Goal: Information Seeking & Learning: Find specific fact

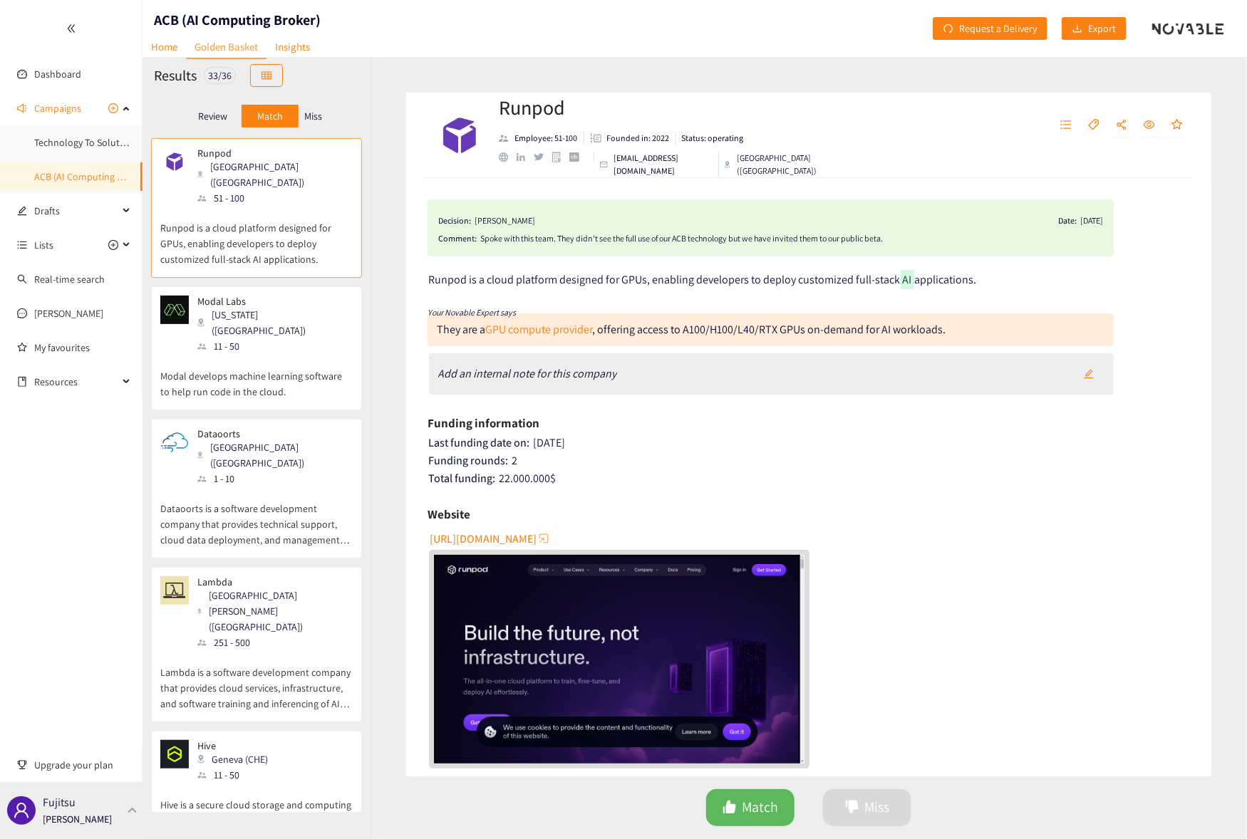
click at [58, 809] on p "Fujitsu" at bounding box center [59, 803] width 33 height 18
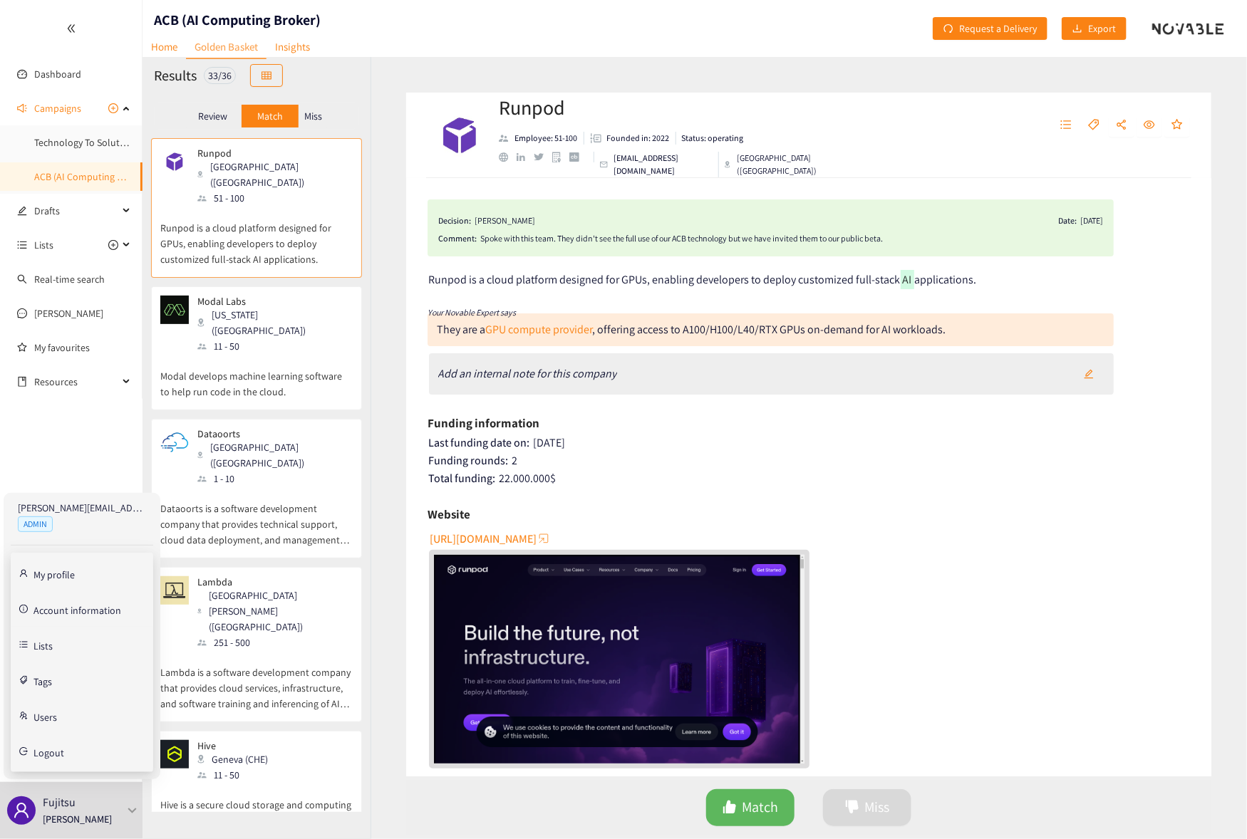
click at [85, 615] on link "Account information" at bounding box center [77, 609] width 88 height 13
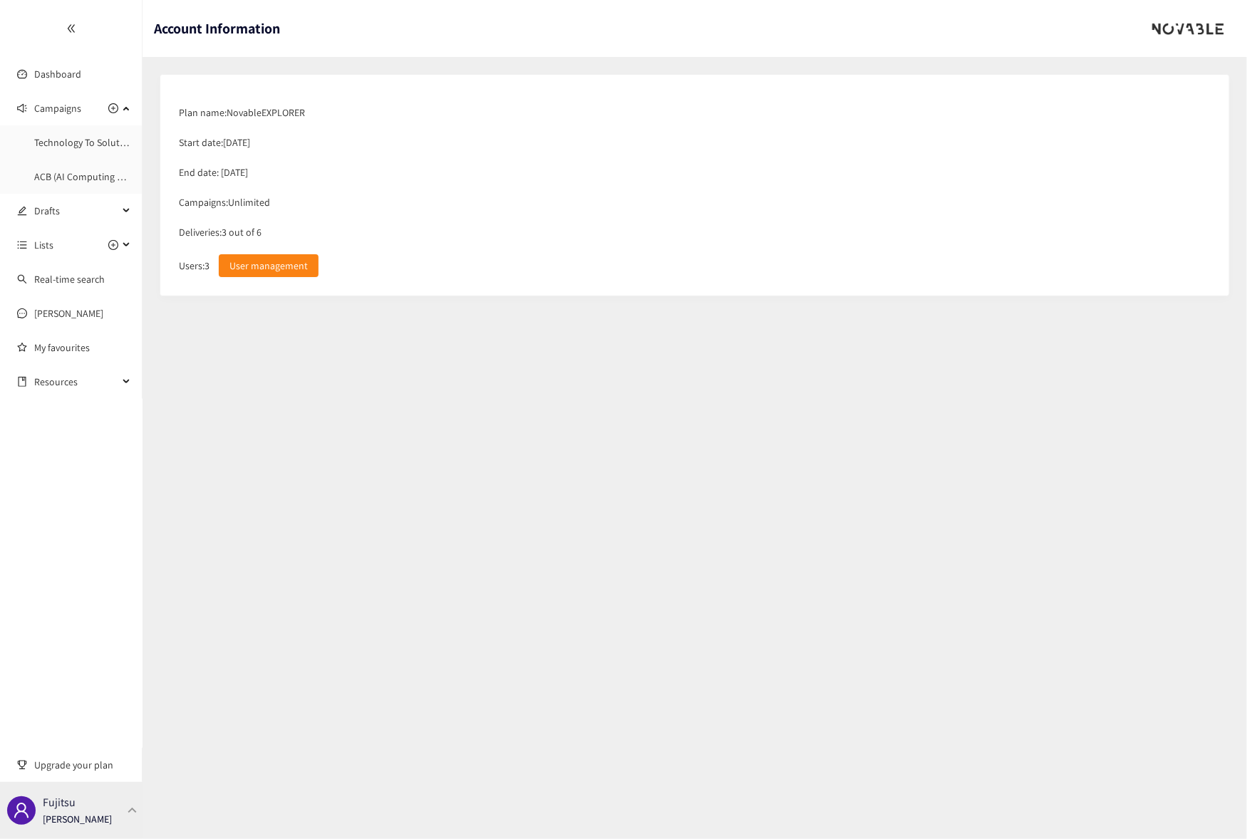
click at [109, 796] on div "Fujitsu [PERSON_NAME]" at bounding box center [71, 810] width 142 height 57
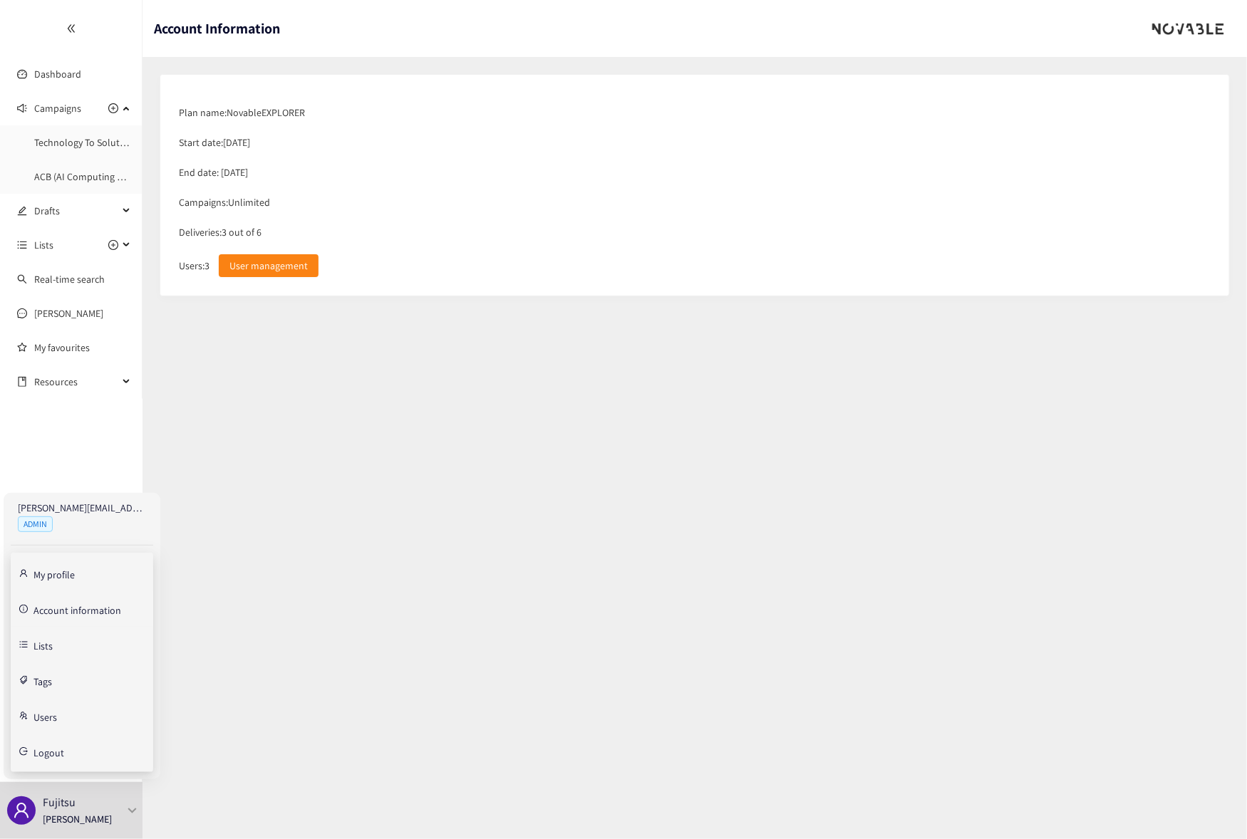
click at [66, 610] on link "Account information" at bounding box center [77, 609] width 88 height 13
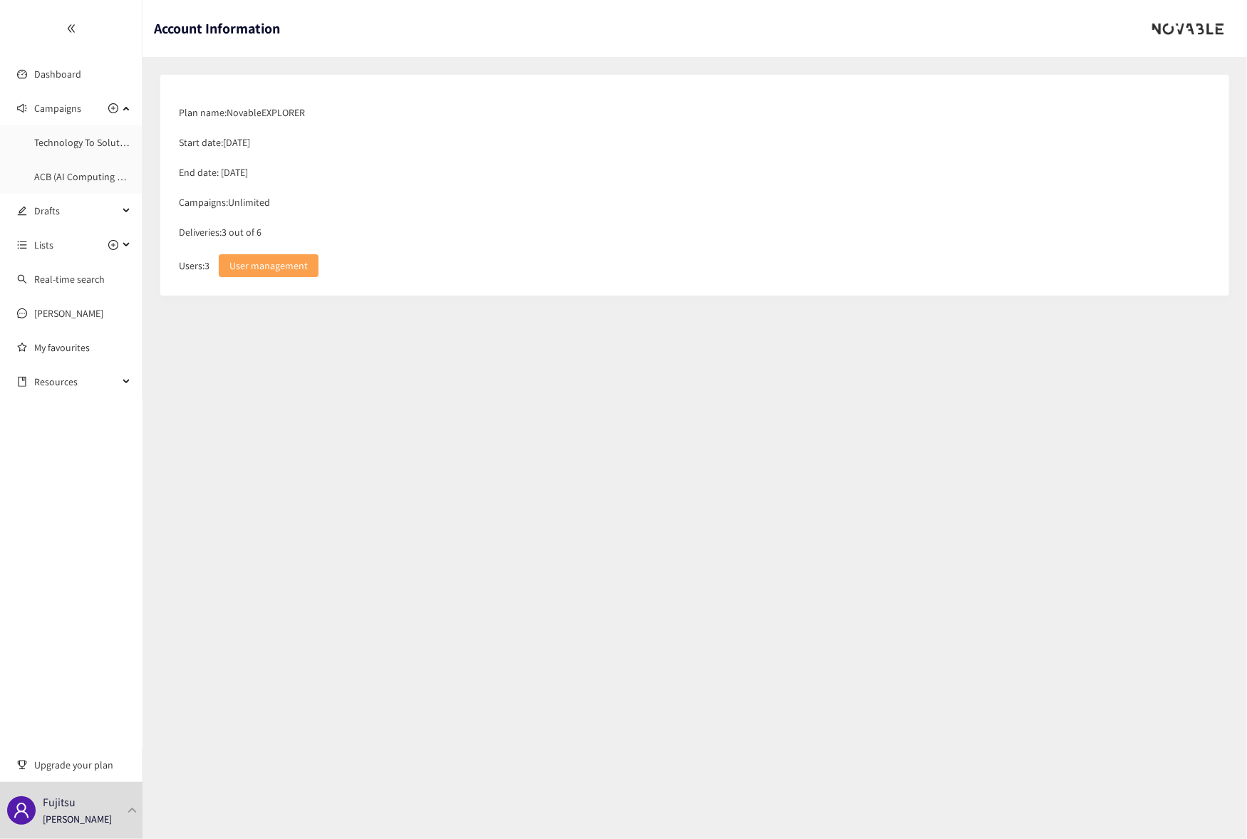
click at [268, 268] on span "User management" at bounding box center [268, 266] width 78 height 16
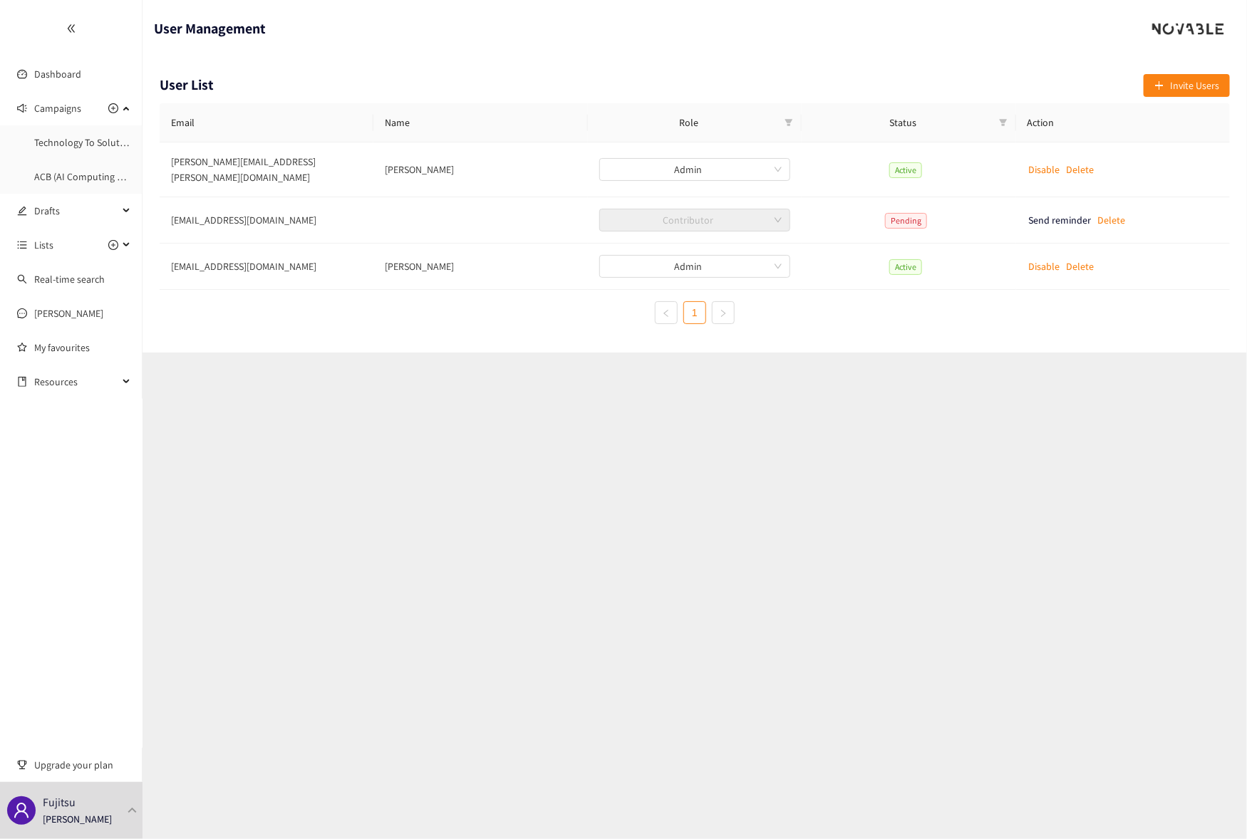
drag, startPoint x: 1103, startPoint y: 524, endPoint x: 1004, endPoint y: 481, distance: 108.1
click at [1103, 524] on section "User Management User List Invite Users Email Name Role Status Action [PERSON_NA…" at bounding box center [694, 419] width 1104 height 839
click at [60, 826] on p "[PERSON_NAME]" at bounding box center [77, 819] width 69 height 16
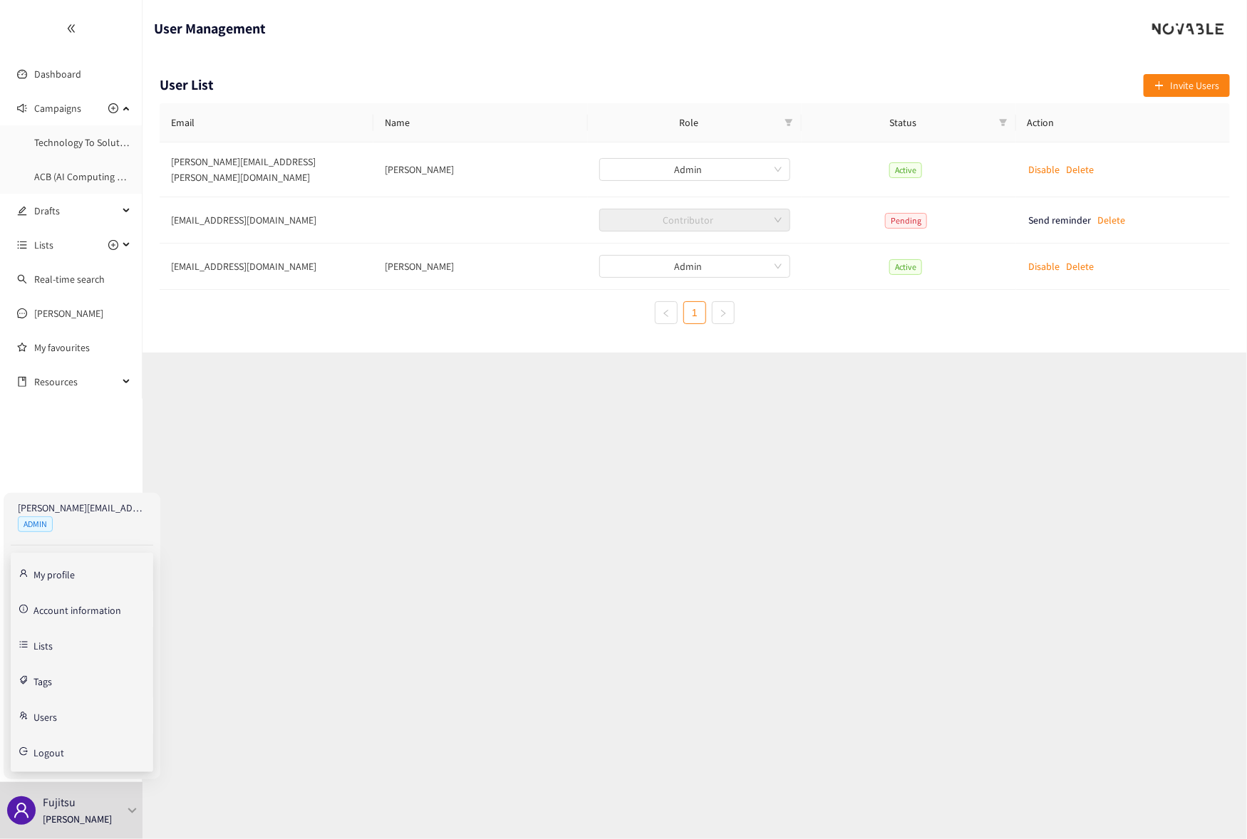
click at [71, 612] on link "Account information" at bounding box center [77, 609] width 88 height 13
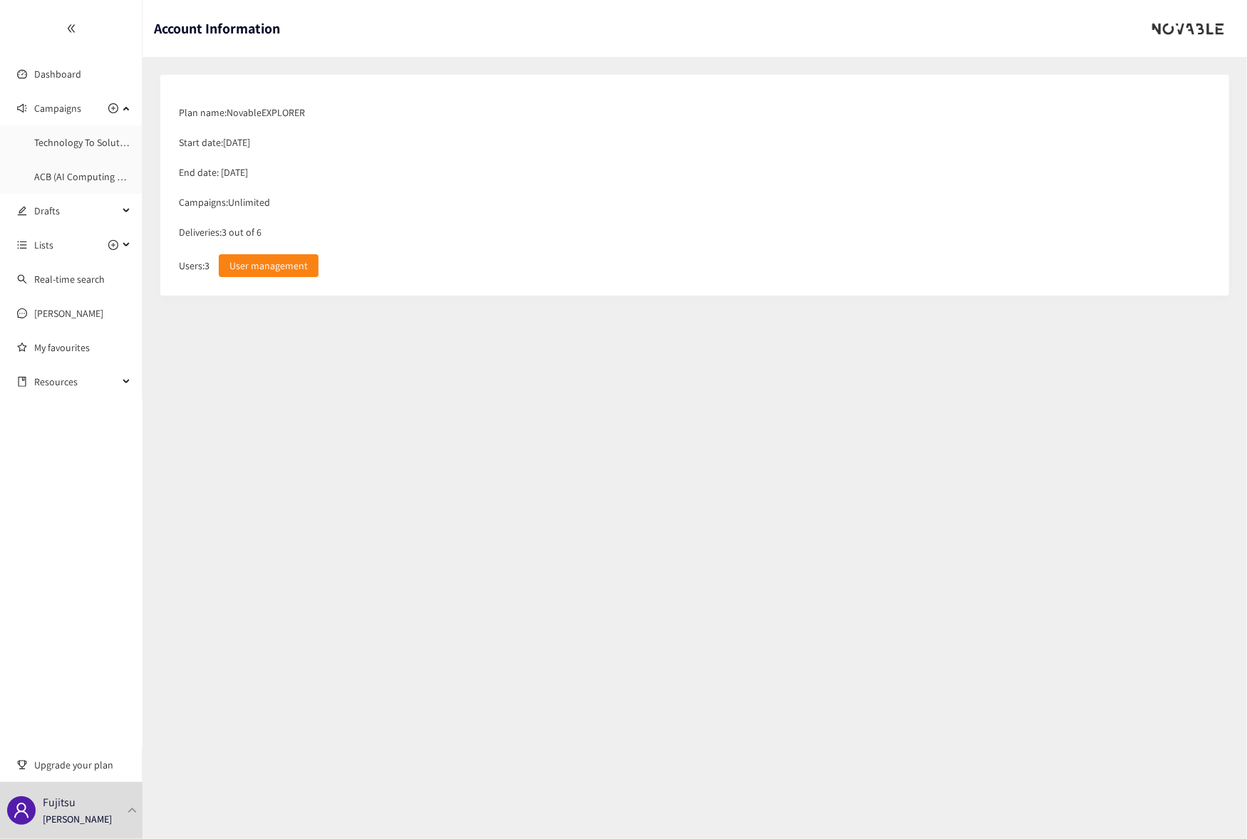
click at [1079, 134] on div "Start date: [DATE]" at bounding box center [695, 143] width 1046 height 30
click at [58, 170] on link "ACB (AI Computing Broker)" at bounding box center [91, 176] width 114 height 13
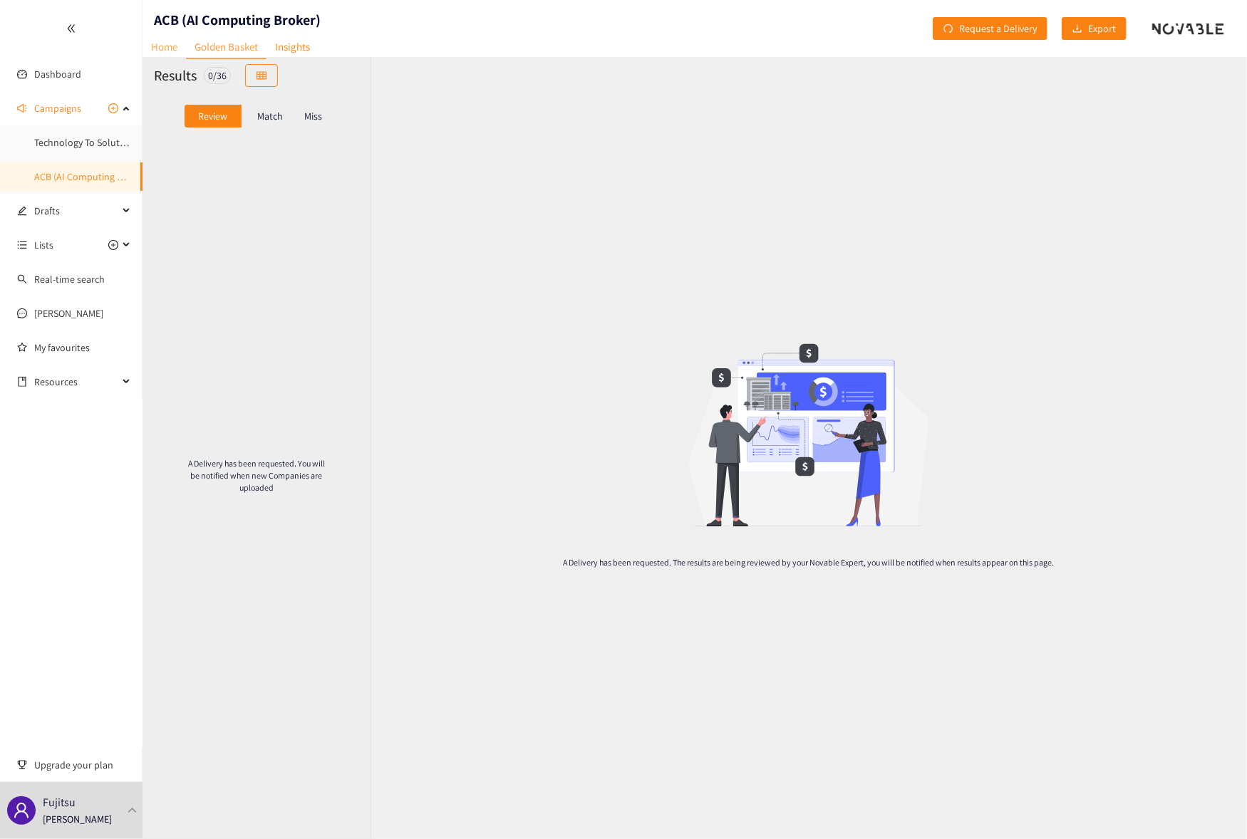
click at [158, 39] on link "Home" at bounding box center [163, 47] width 43 height 22
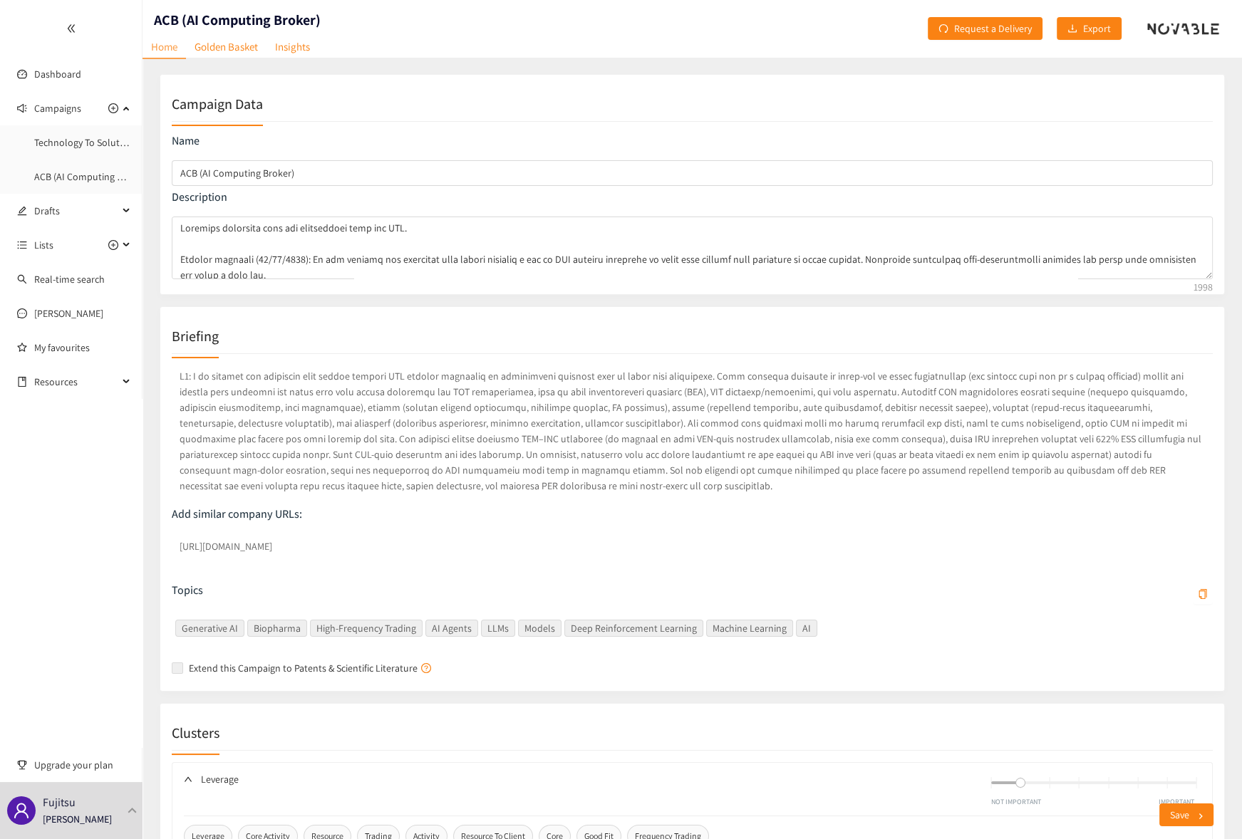
click at [870, 572] on div "Add similar company URLs: [URL][DOMAIN_NAME] Topics Generative AI Biopharma Hig…" at bounding box center [692, 517] width 1041 height 326
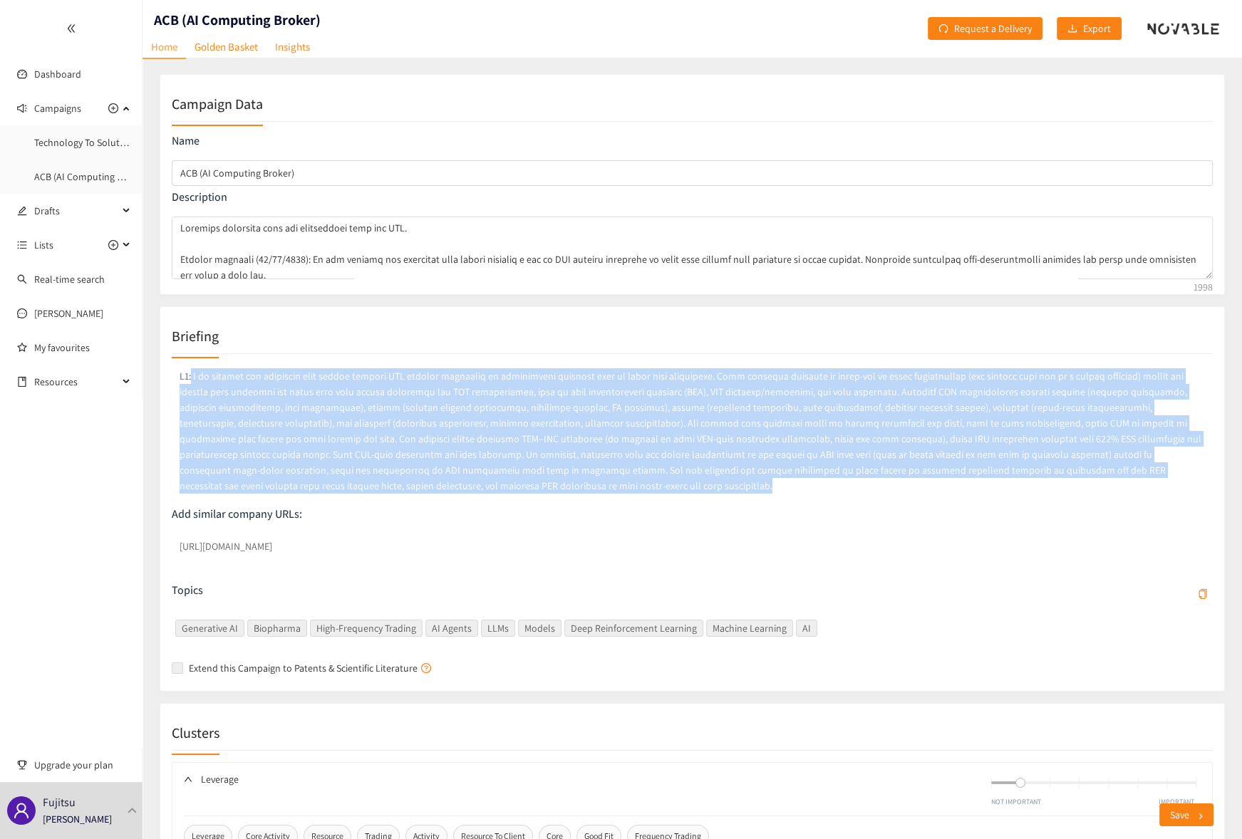
drag, startPoint x: 192, startPoint y: 375, endPoint x: 333, endPoint y: 489, distance: 181.8
click at [333, 489] on p at bounding box center [692, 430] width 1041 height 131
copy p "L ip dolorsi ame consectet adip elitse doeiusm TEM incidid utlaboree do magnaal…"
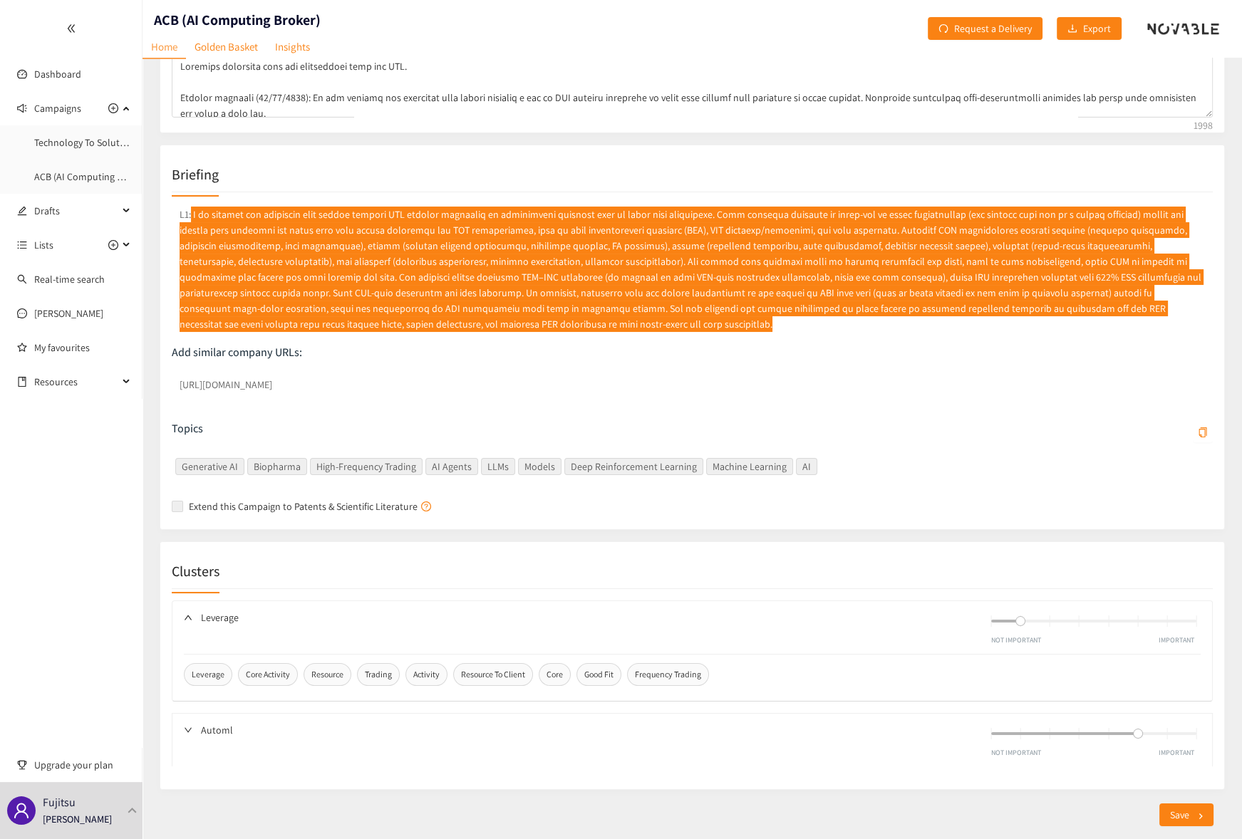
scroll to position [168, 0]
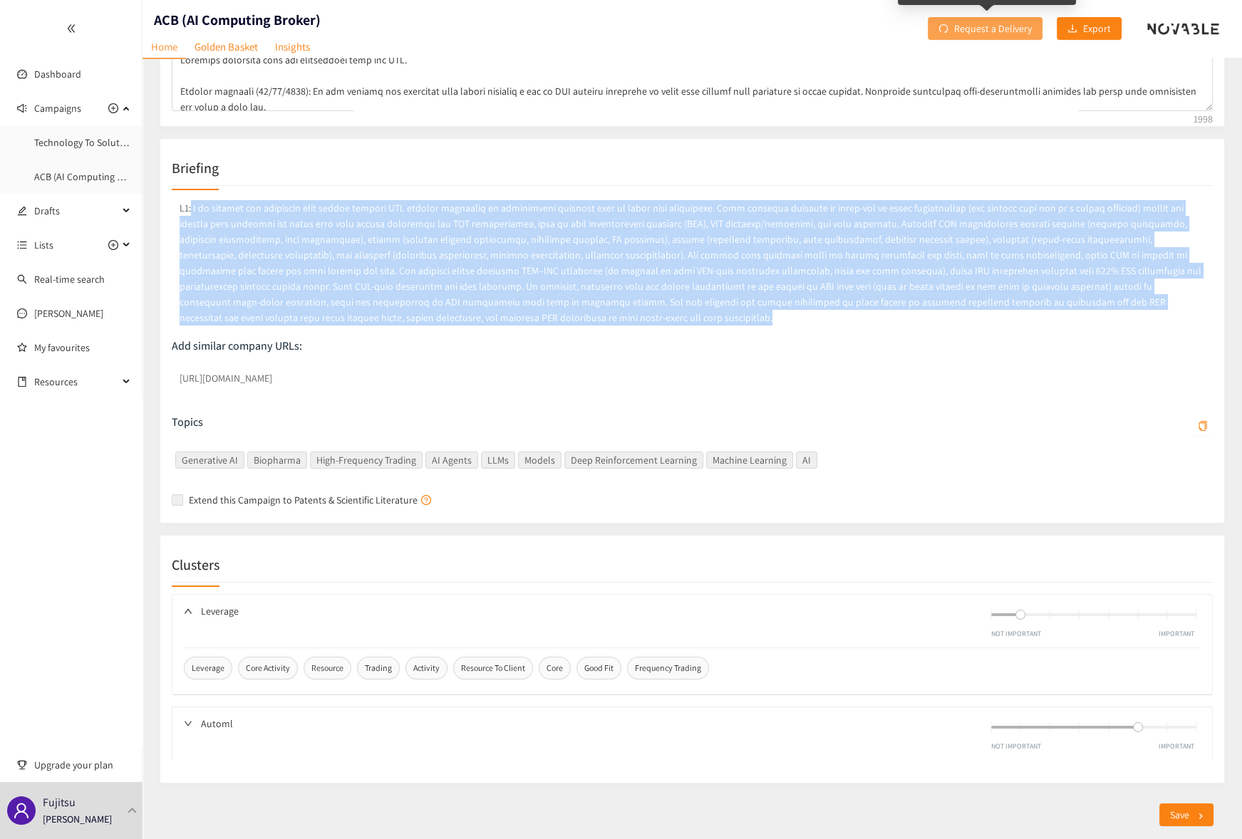
click at [971, 34] on span "Request a Delivery" at bounding box center [993, 29] width 78 height 16
click at [984, 30] on span "Request a Delivery" at bounding box center [993, 29] width 78 height 16
click at [979, 31] on span "Request a Delivery" at bounding box center [993, 29] width 78 height 16
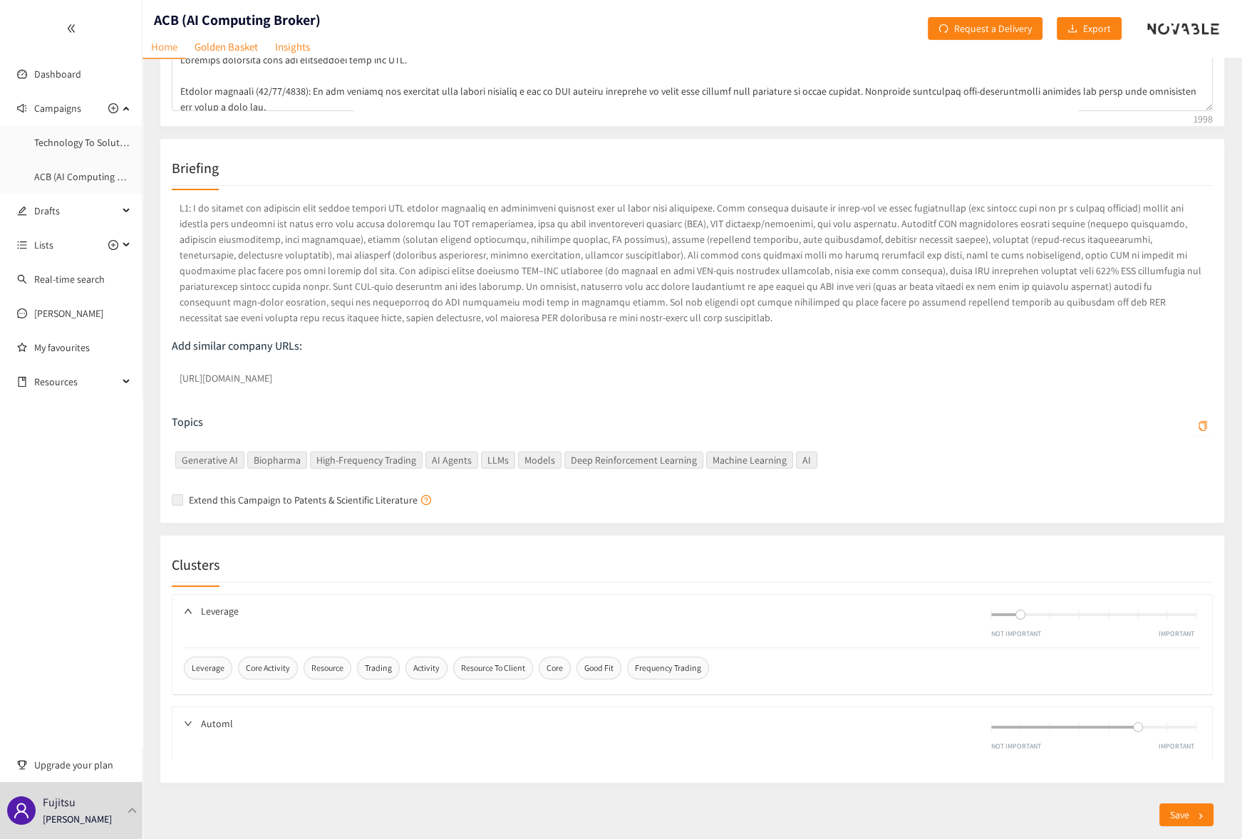
click at [586, 608] on span "Leverage" at bounding box center [594, 611] width 786 height 16
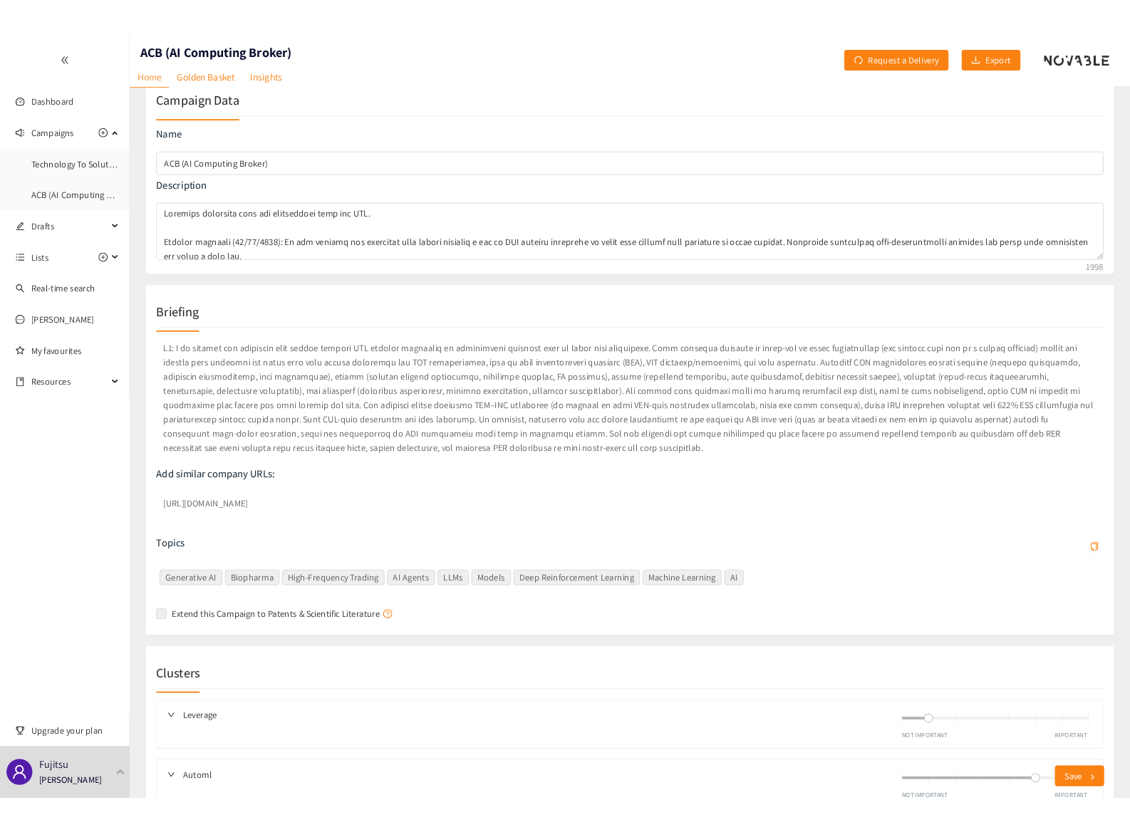
scroll to position [0, 0]
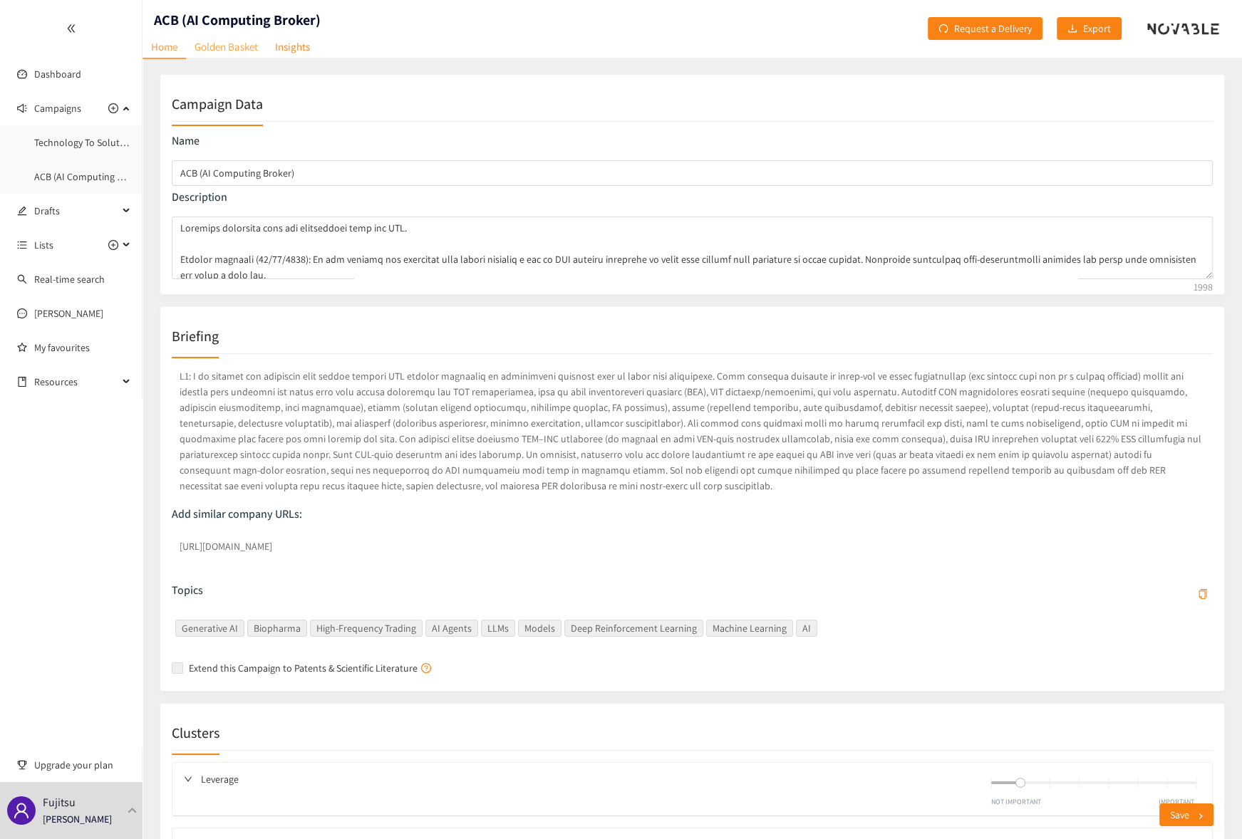
click at [206, 44] on link "Golden Basket" at bounding box center [226, 47] width 80 height 22
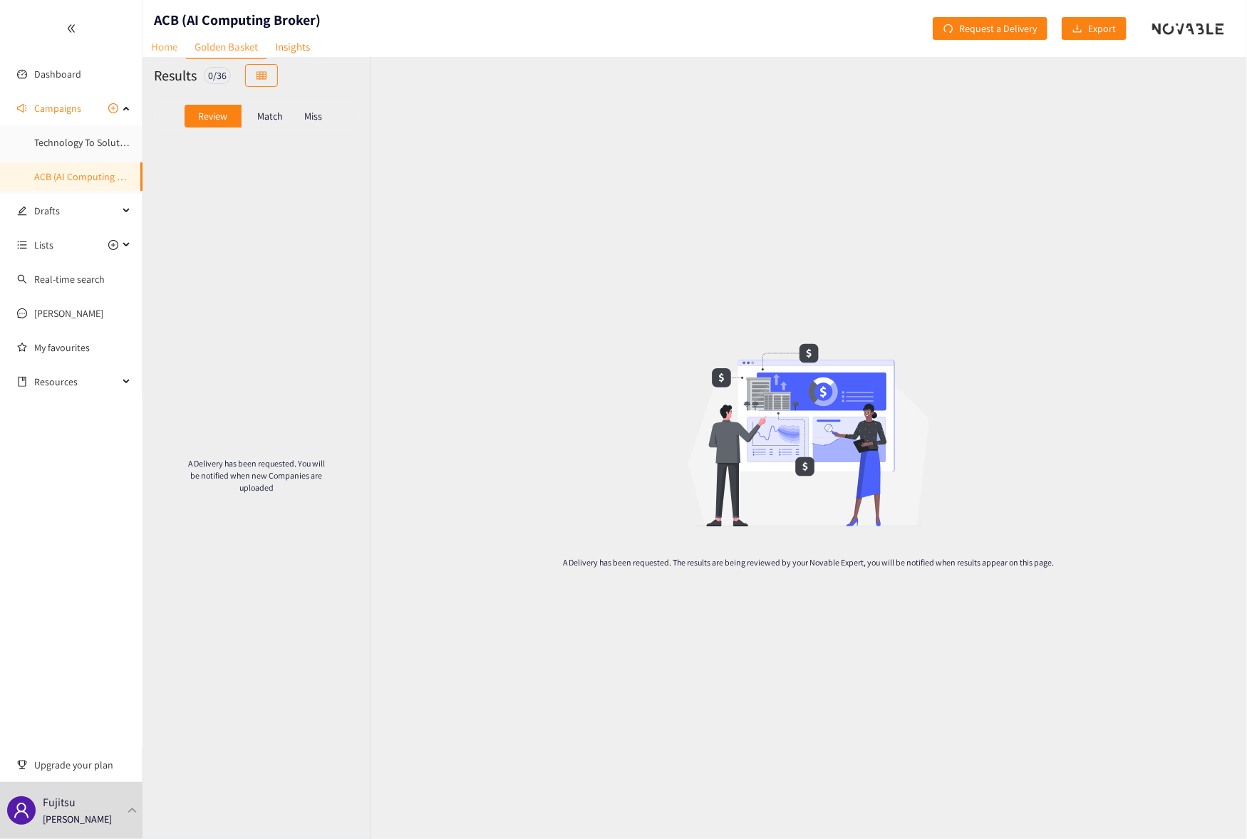
click at [180, 44] on link "Home" at bounding box center [163, 47] width 43 height 22
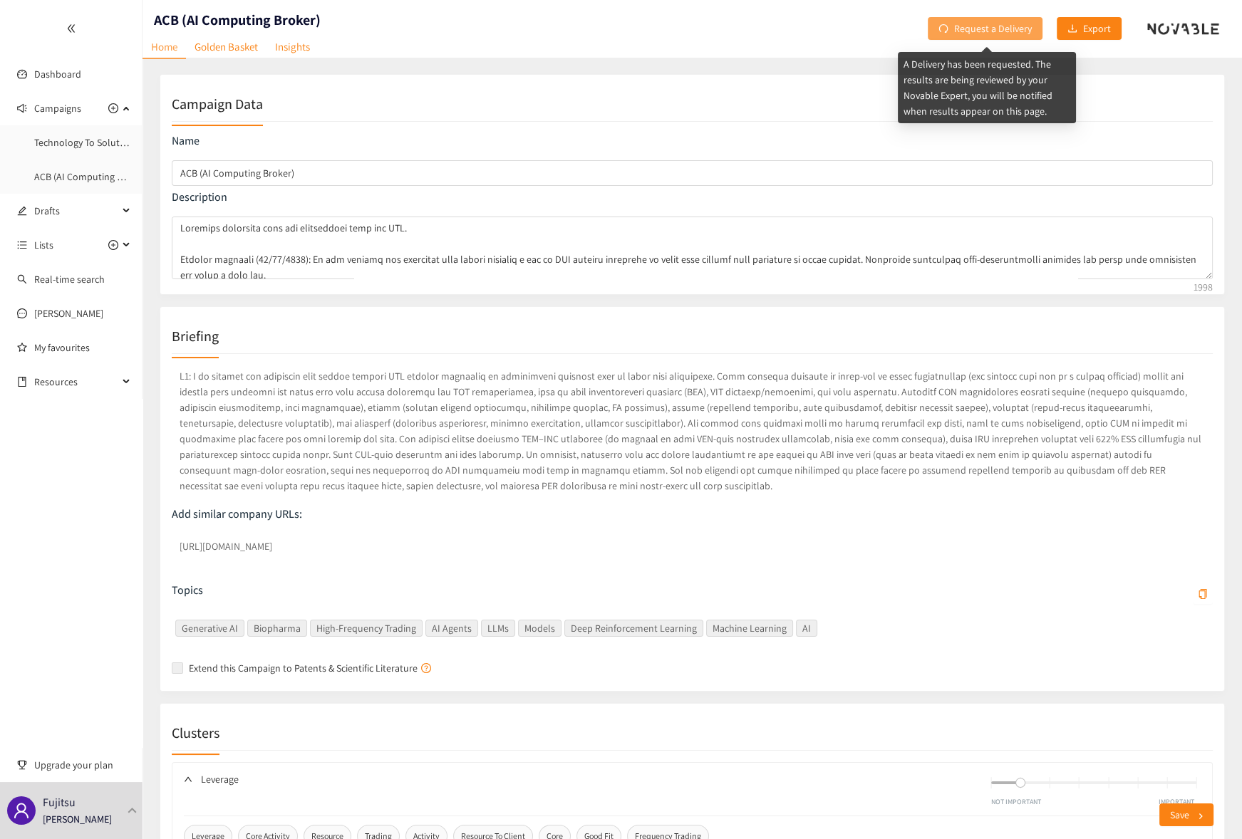
click at [970, 27] on span "Request a Delivery" at bounding box center [993, 29] width 78 height 16
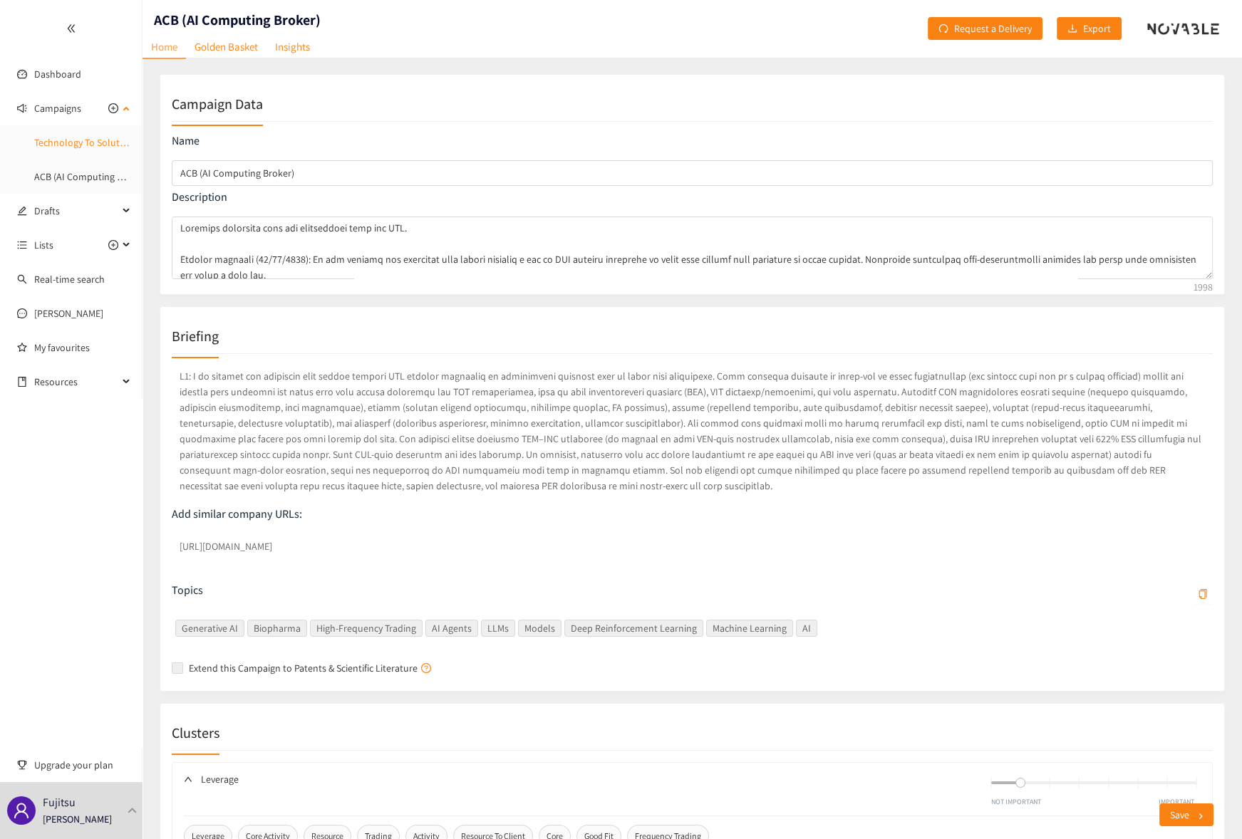
click at [58, 149] on link "Technology To Solution-Delivery-Partner Companies" at bounding box center [143, 142] width 219 height 13
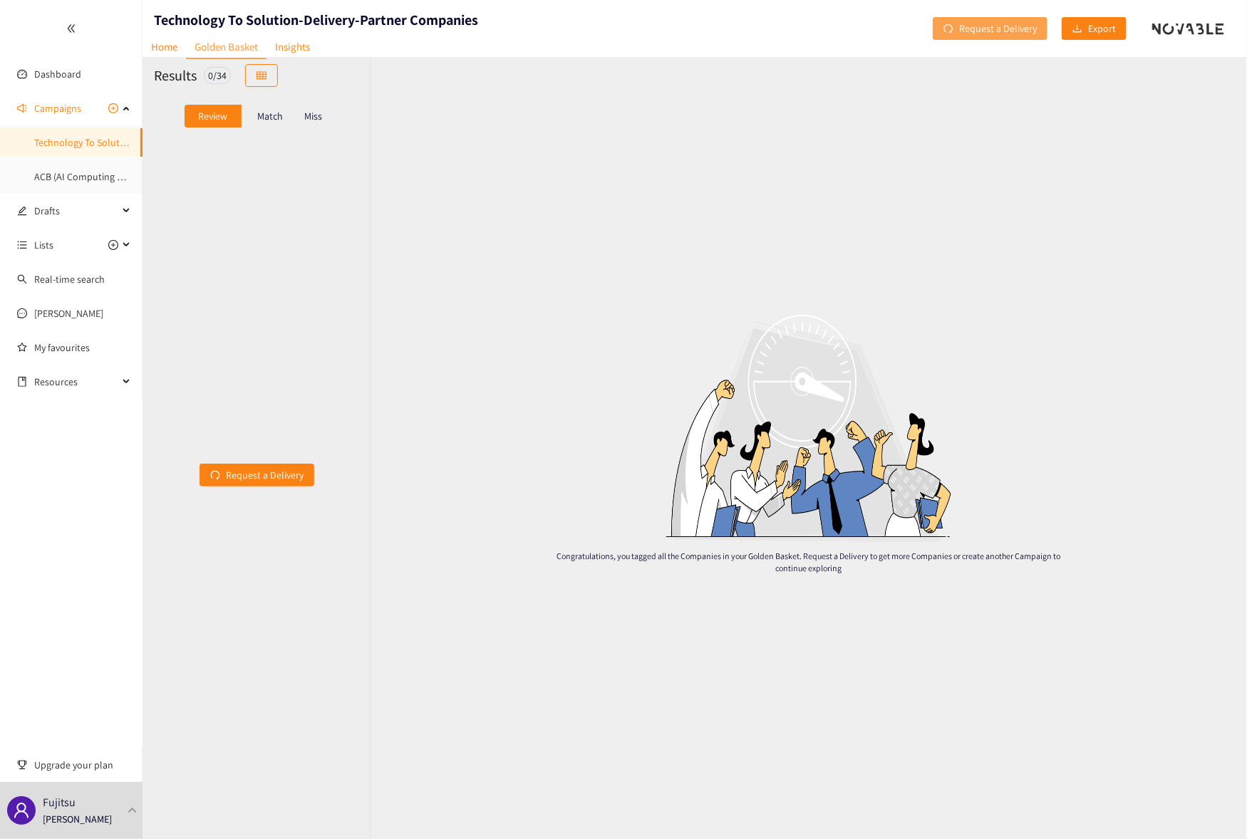
click at [987, 29] on span "Request a Delivery" at bounding box center [998, 29] width 78 height 16
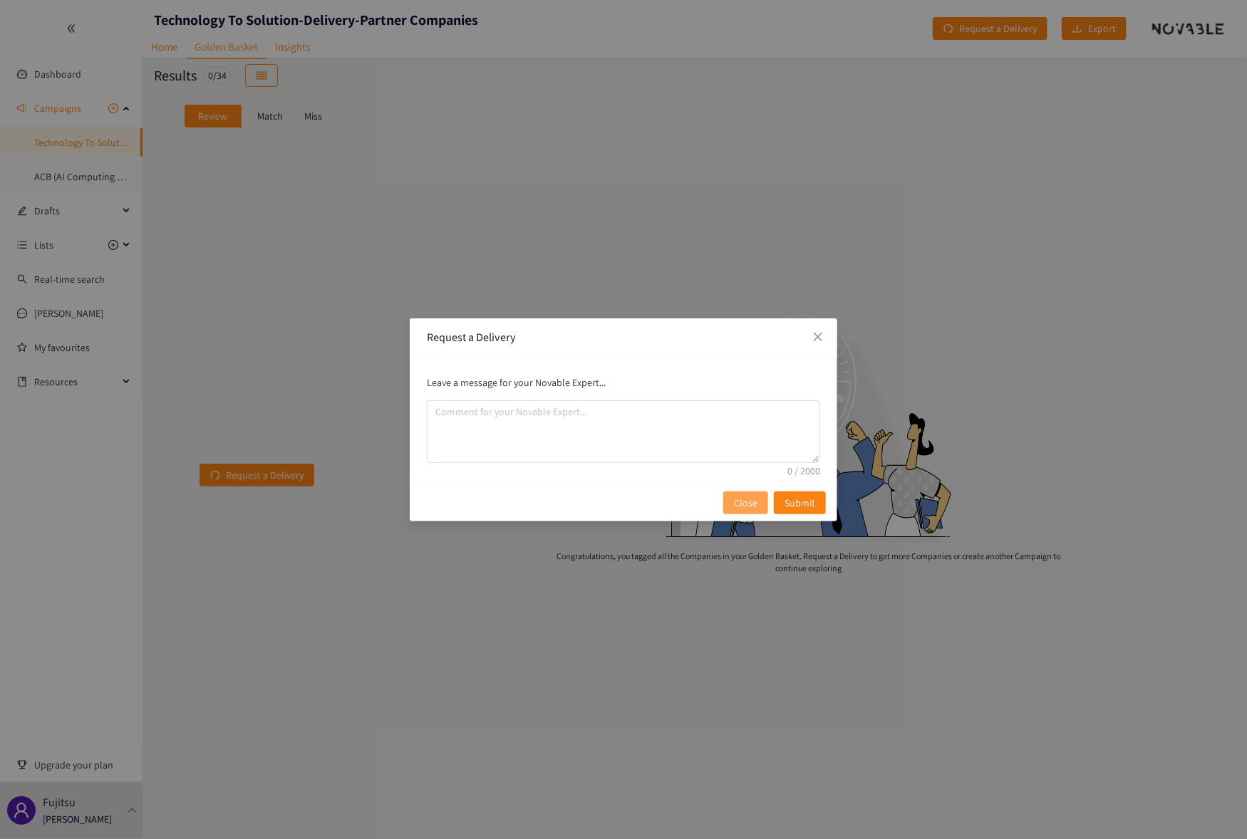
click at [741, 511] on button "Close" at bounding box center [745, 503] width 45 height 23
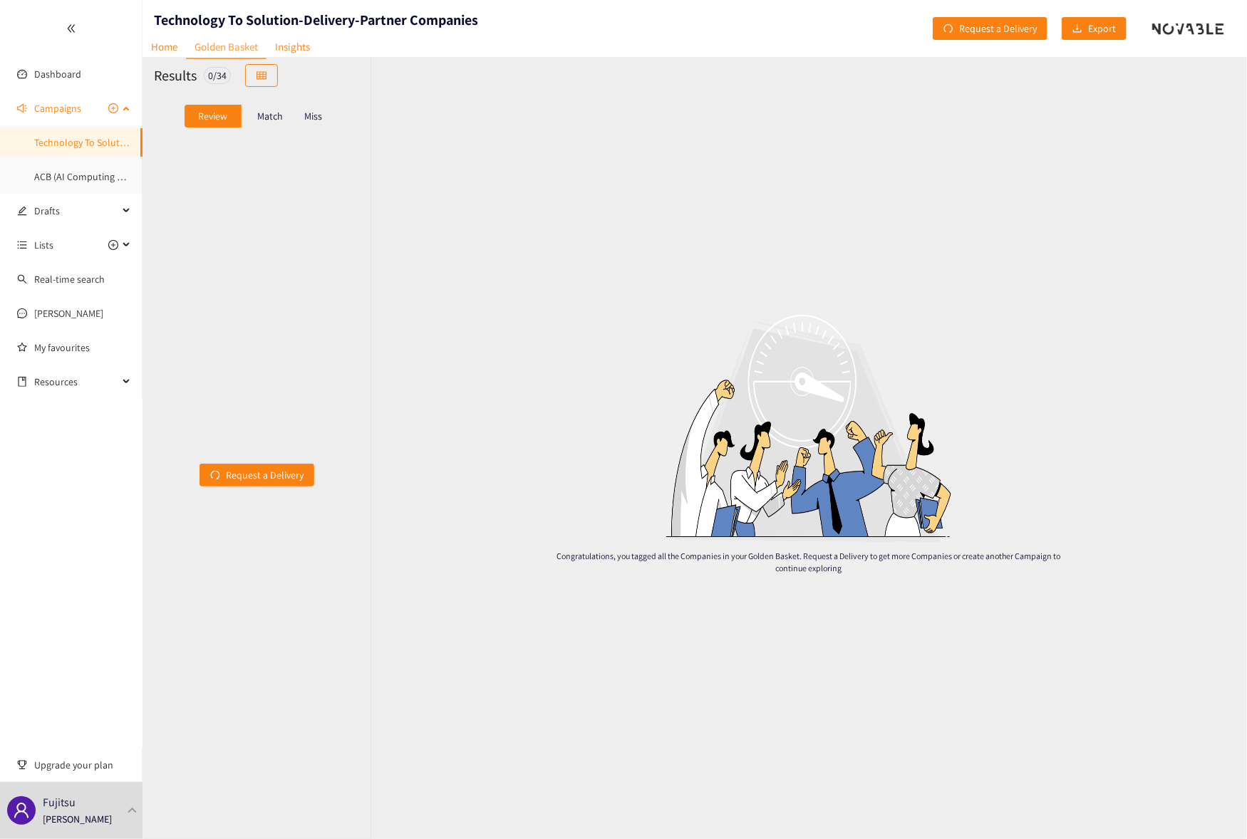
click at [63, 107] on span "Campaigns" at bounding box center [57, 108] width 47 height 28
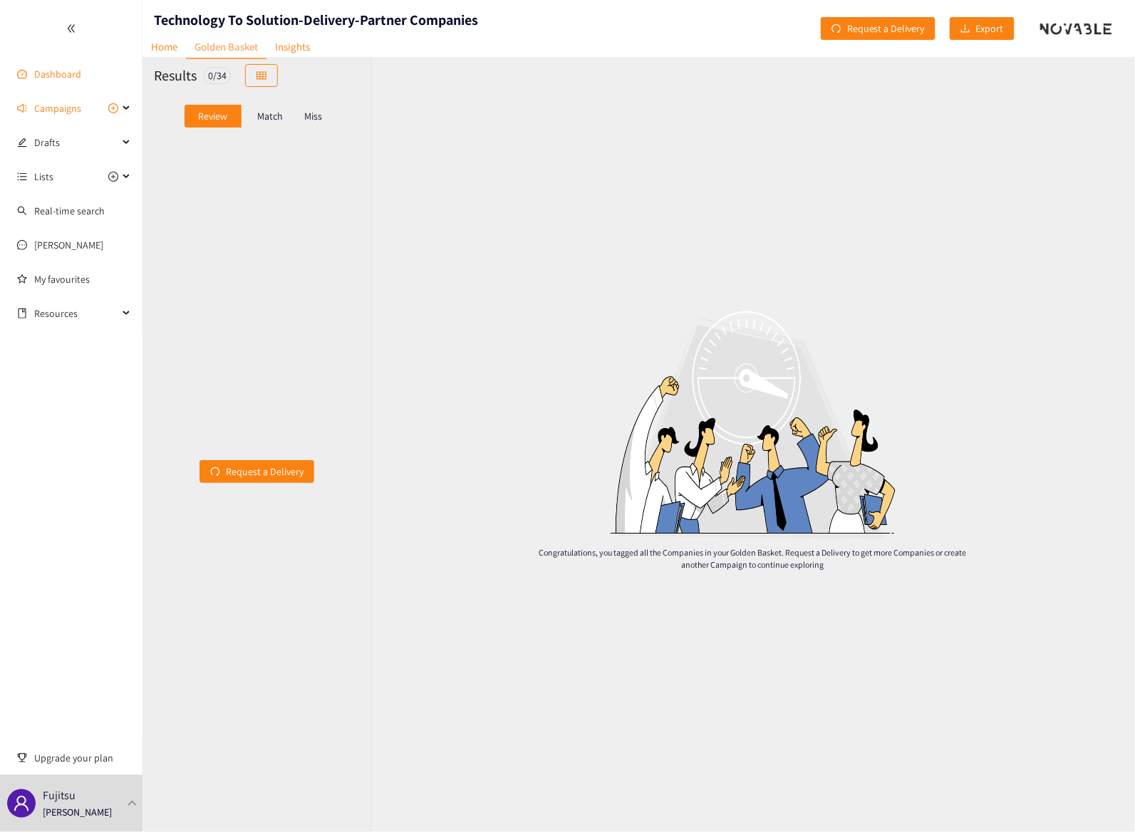
click at [61, 73] on link "Dashboard" at bounding box center [57, 74] width 47 height 13
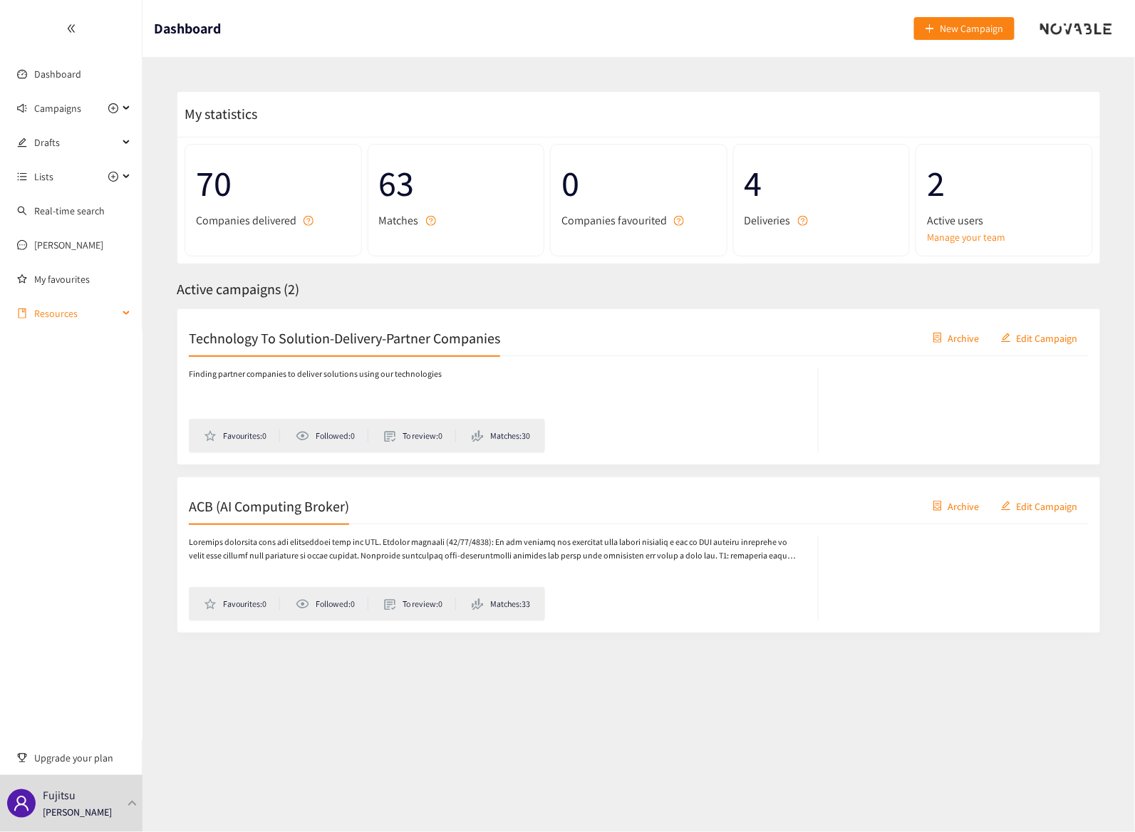
click at [64, 310] on span "Resources" at bounding box center [76, 313] width 84 height 28
click at [71, 308] on span "Resources" at bounding box center [76, 313] width 84 height 28
click at [71, 803] on p "Fujitsu" at bounding box center [59, 795] width 33 height 18
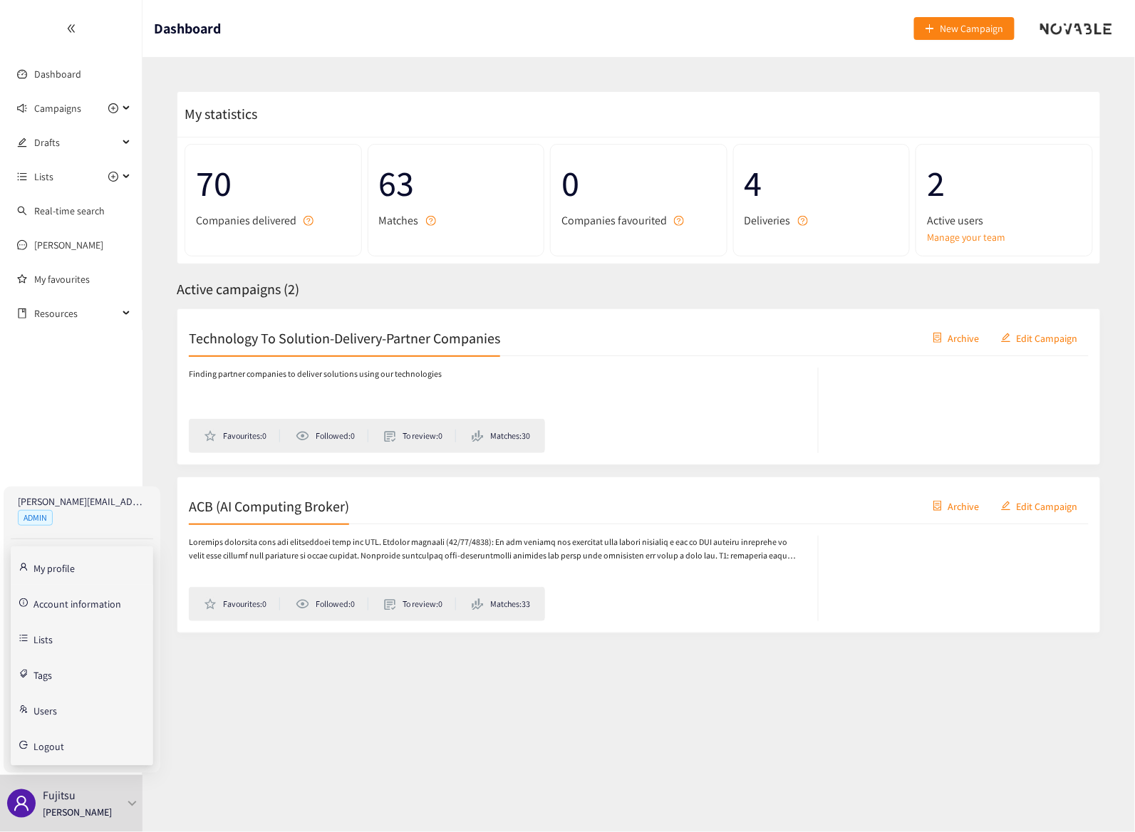
click at [76, 600] on link "Account information" at bounding box center [77, 602] width 88 height 13
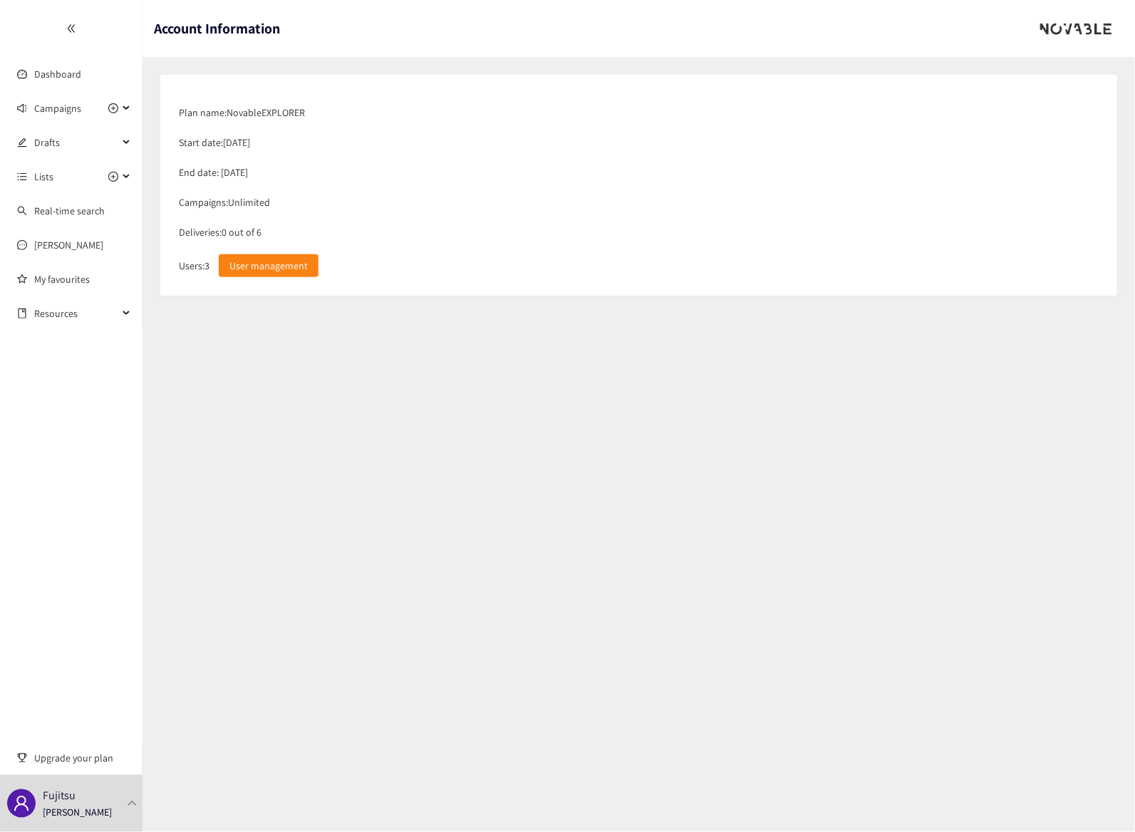
click at [1059, 28] on div at bounding box center [1076, 28] width 72 height 14
click at [1068, 27] on div at bounding box center [1076, 28] width 72 height 14
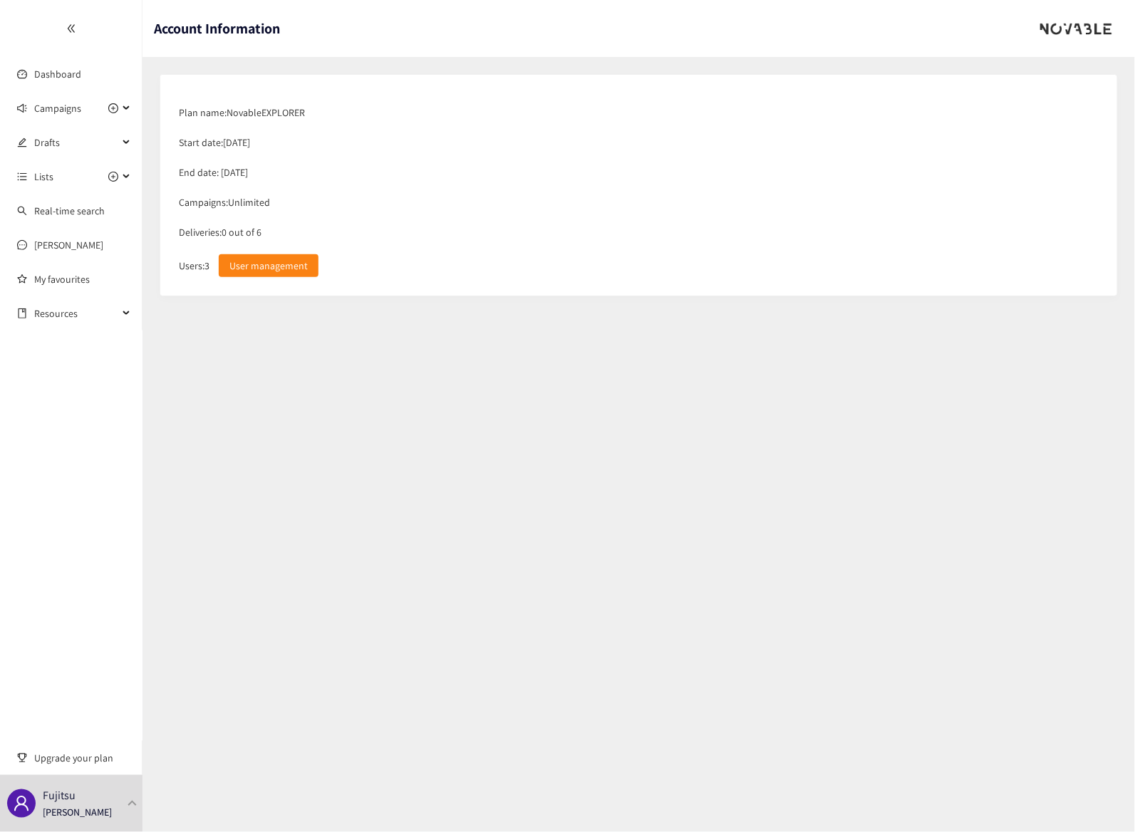
click at [1093, 32] on div at bounding box center [1076, 28] width 72 height 14
click at [1085, 20] on div at bounding box center [1076, 28] width 95 height 57
click at [56, 80] on link "Dashboard" at bounding box center [57, 74] width 47 height 13
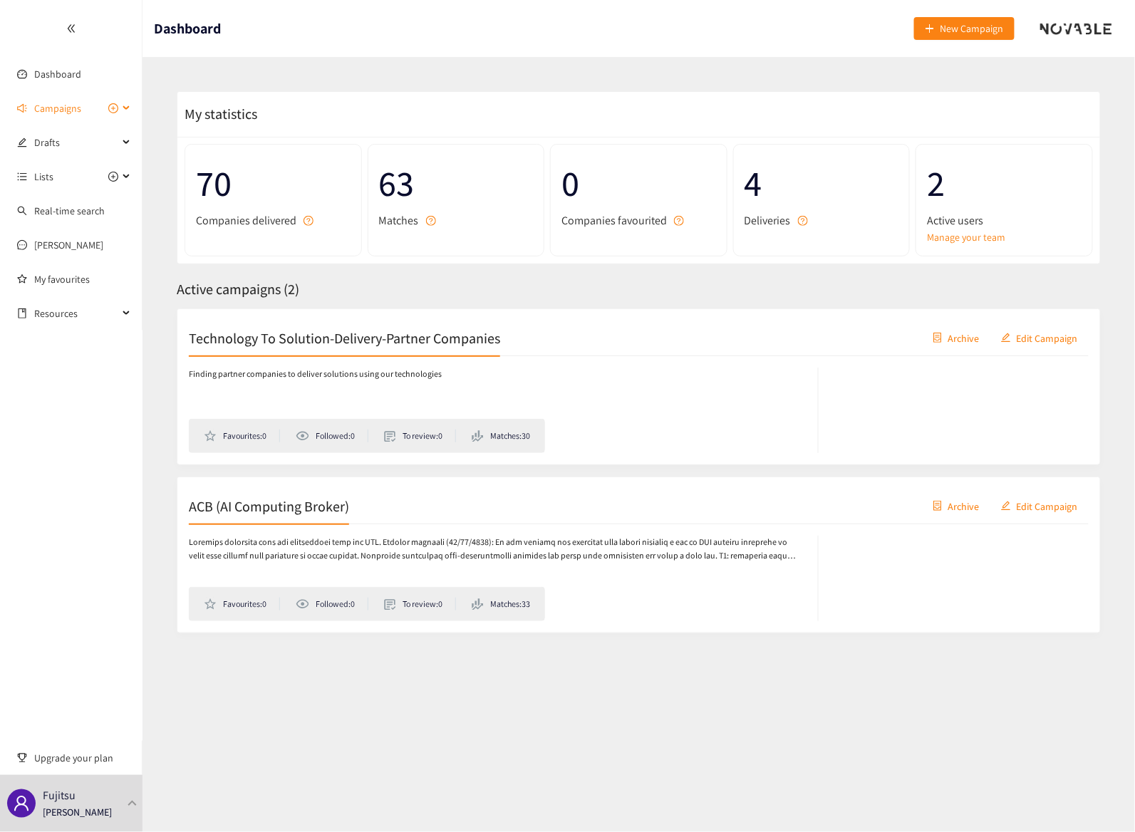
click at [125, 108] on icon at bounding box center [127, 108] width 7 height 0
click at [125, 108] on div "Campaigns" at bounding box center [71, 108] width 142 height 28
click at [90, 204] on link "Real-time search" at bounding box center [69, 210] width 71 height 13
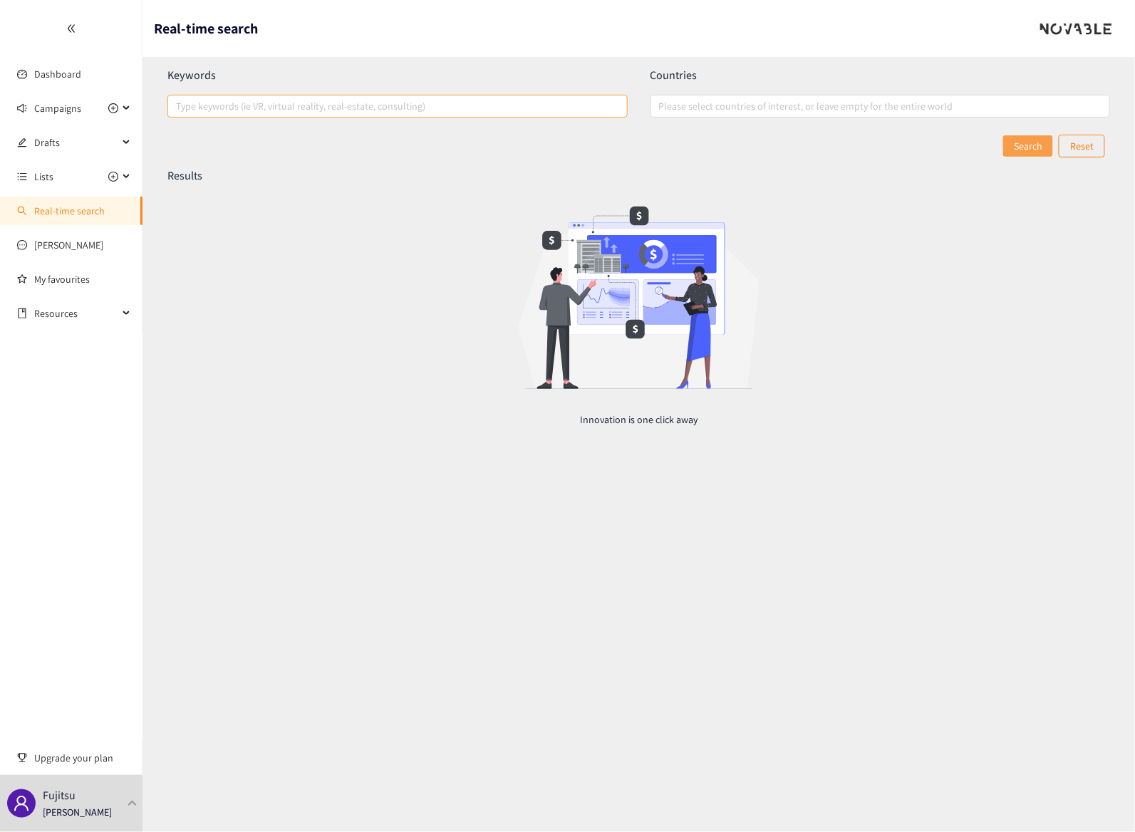
click at [252, 103] on div at bounding box center [390, 106] width 439 height 17
click at [179, 103] on input "Type keywords (ie VR, virtual reality, real-estate, consulting)" at bounding box center [177, 106] width 3 height 17
click at [340, 104] on div at bounding box center [390, 106] width 439 height 17
click at [179, 104] on input "Type keywords (ie VR, virtual reality, real-estate, consulting)" at bounding box center [177, 106] width 3 height 17
type input "N"
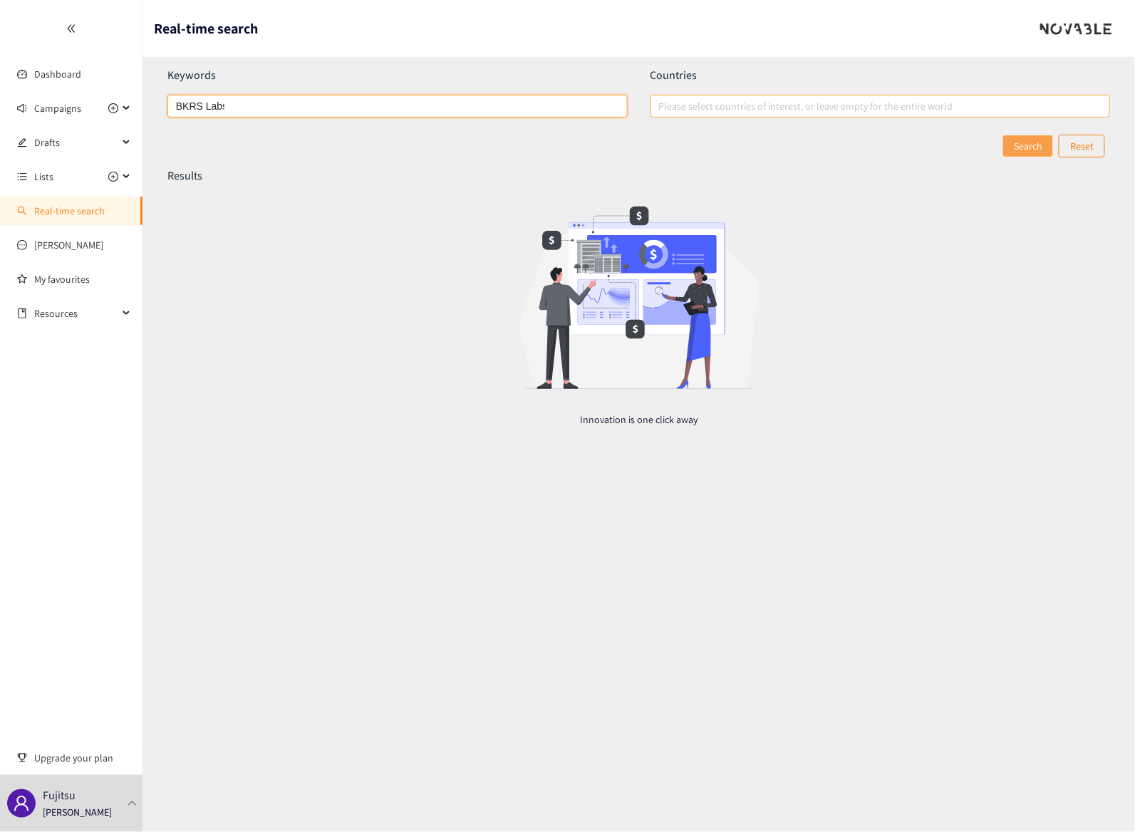
click at [939, 105] on div at bounding box center [873, 106] width 439 height 17
type input "BKRS Labs"
click at [662, 105] on input "Please select countries of interest, or leave empty for the entire world" at bounding box center [660, 106] width 3 height 17
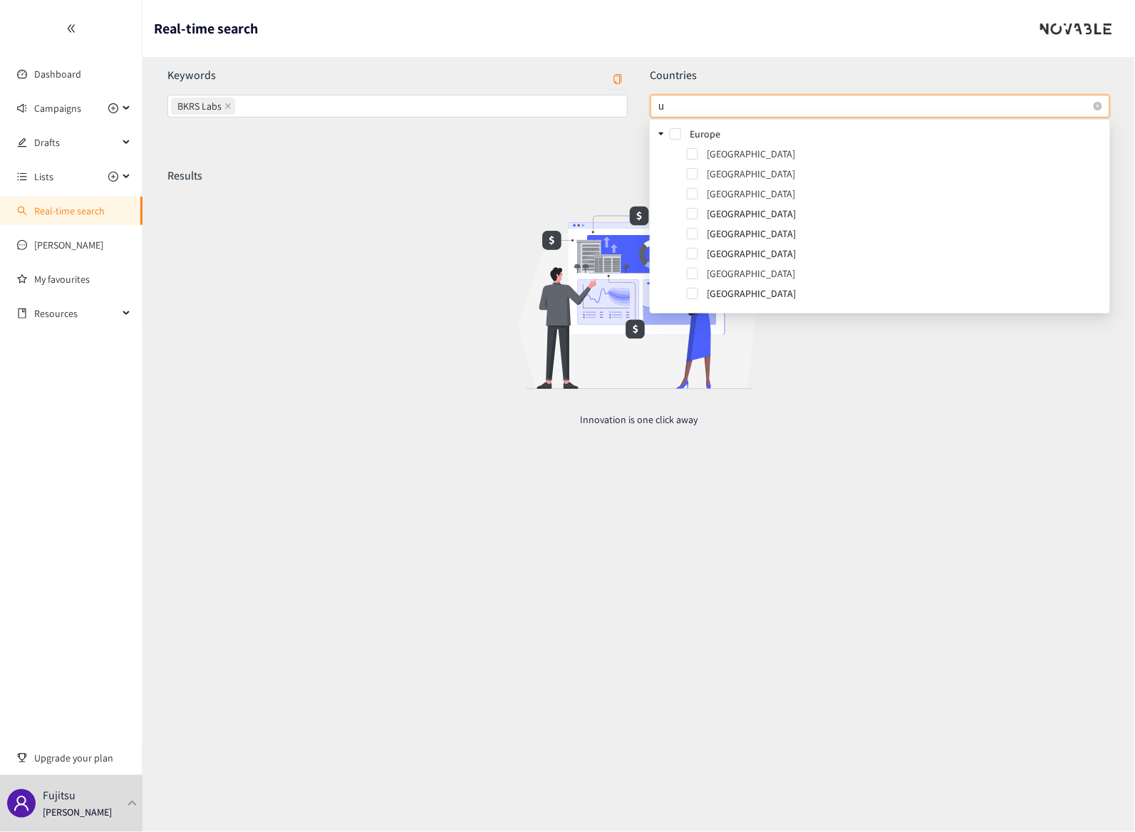
type input "uk"
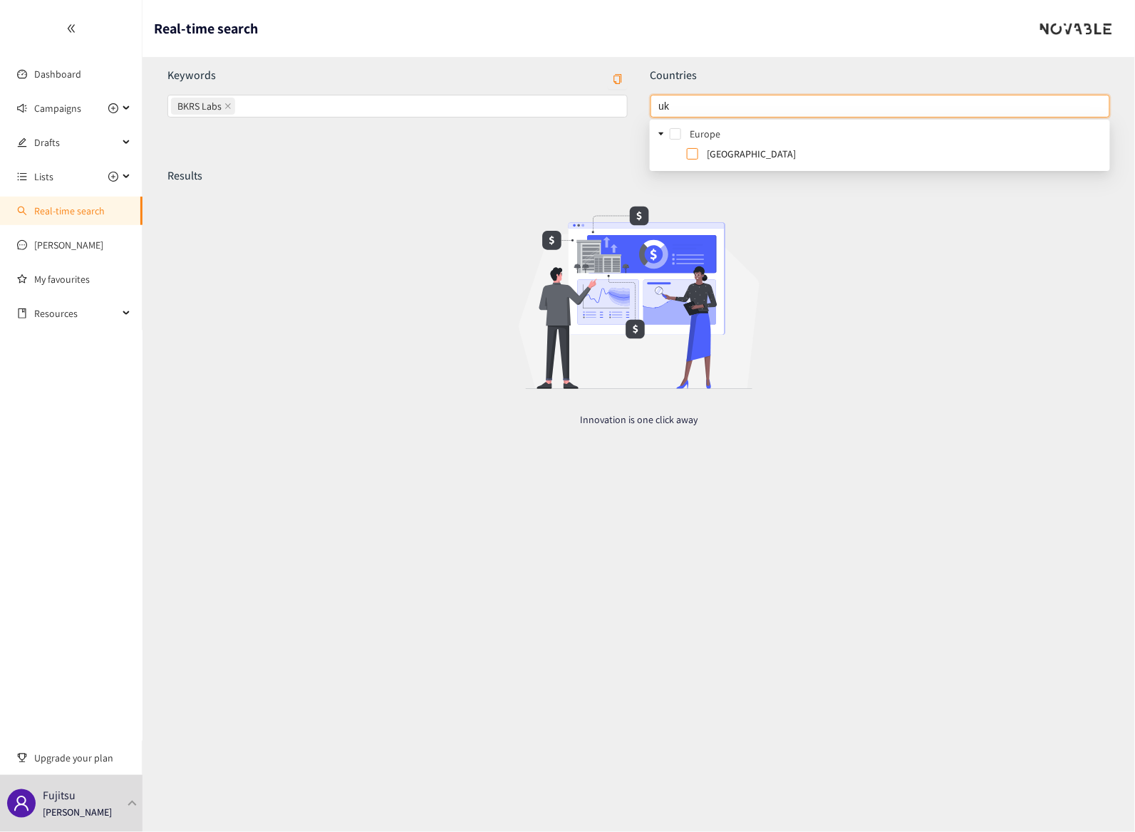
click at [695, 154] on span at bounding box center [692, 153] width 11 height 11
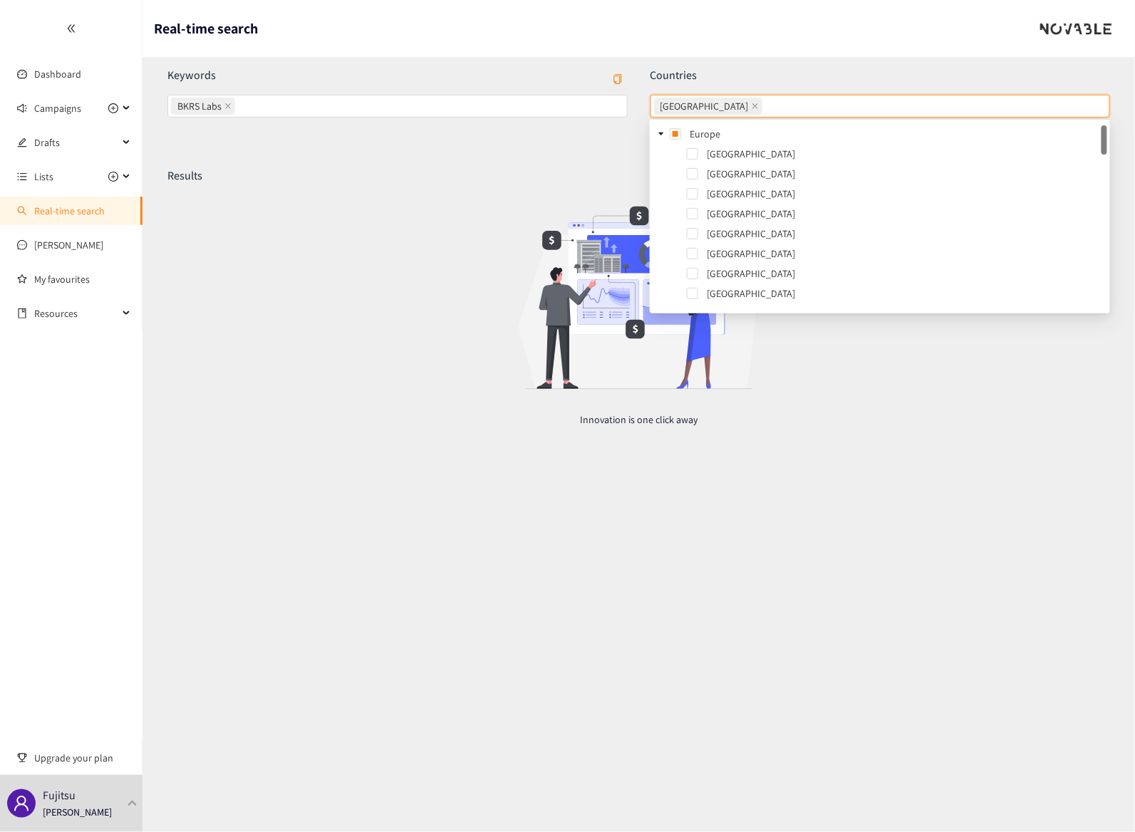
click at [586, 187] on div at bounding box center [638, 298] width 285 height 228
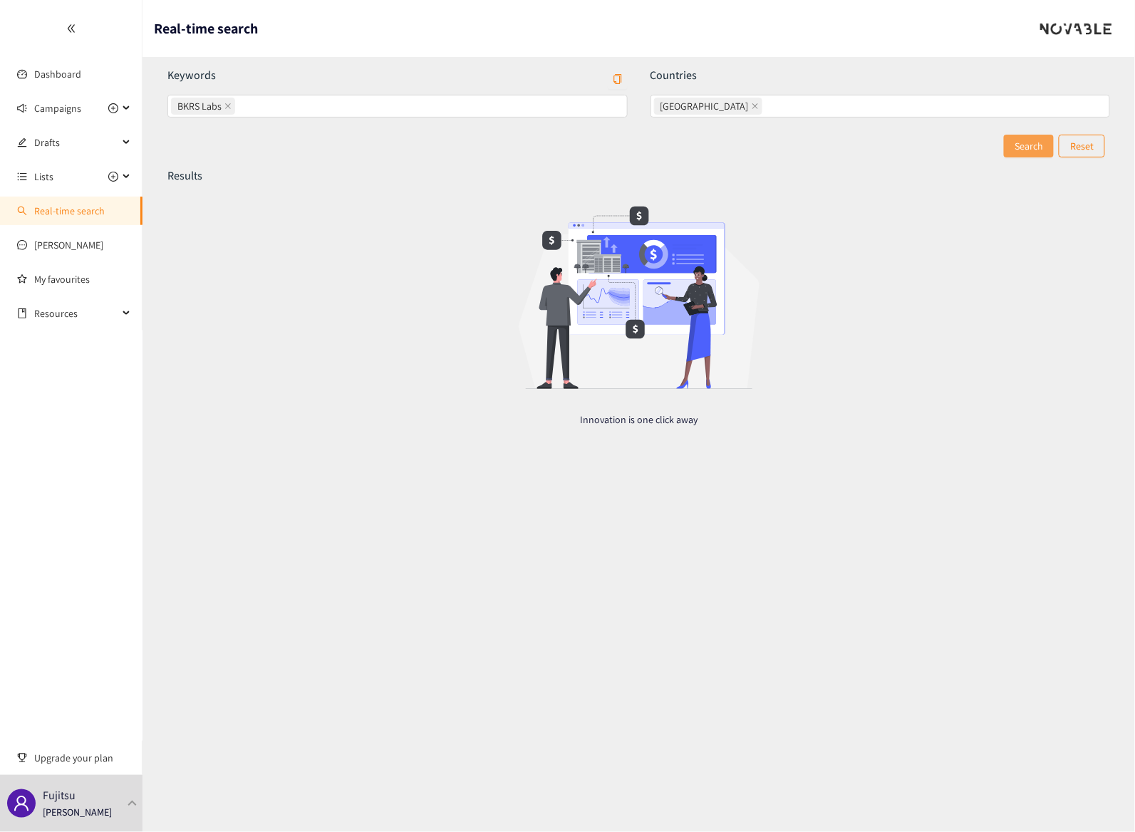
click at [1016, 152] on span "Search" at bounding box center [1028, 146] width 28 height 16
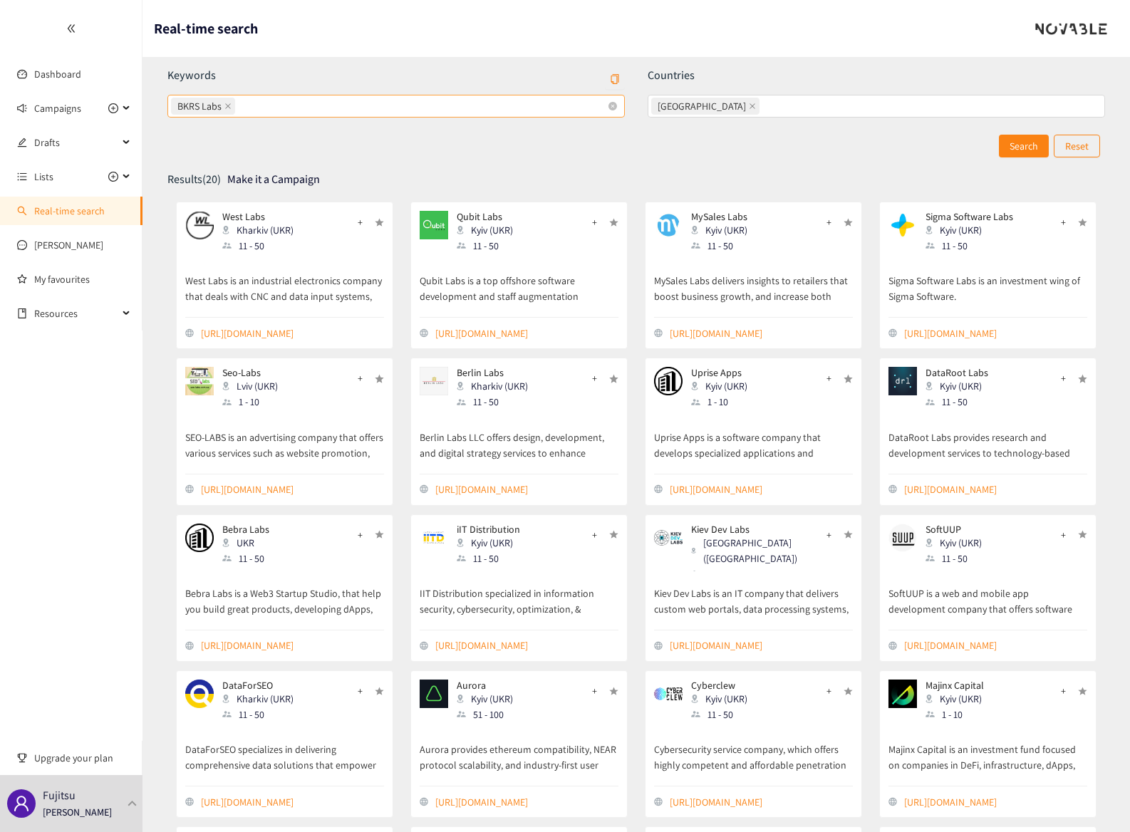
click at [180, 104] on span "BKRS Labs" at bounding box center [199, 106] width 44 height 16
click at [238, 104] on input "BKRS Labs" at bounding box center [239, 106] width 3 height 17
click at [227, 102] on span at bounding box center [227, 106] width 7 height 16
click at [238, 102] on input "BKRS Labs BKRS Labs" at bounding box center [239, 106] width 3 height 17
type input "BRKS Labs"
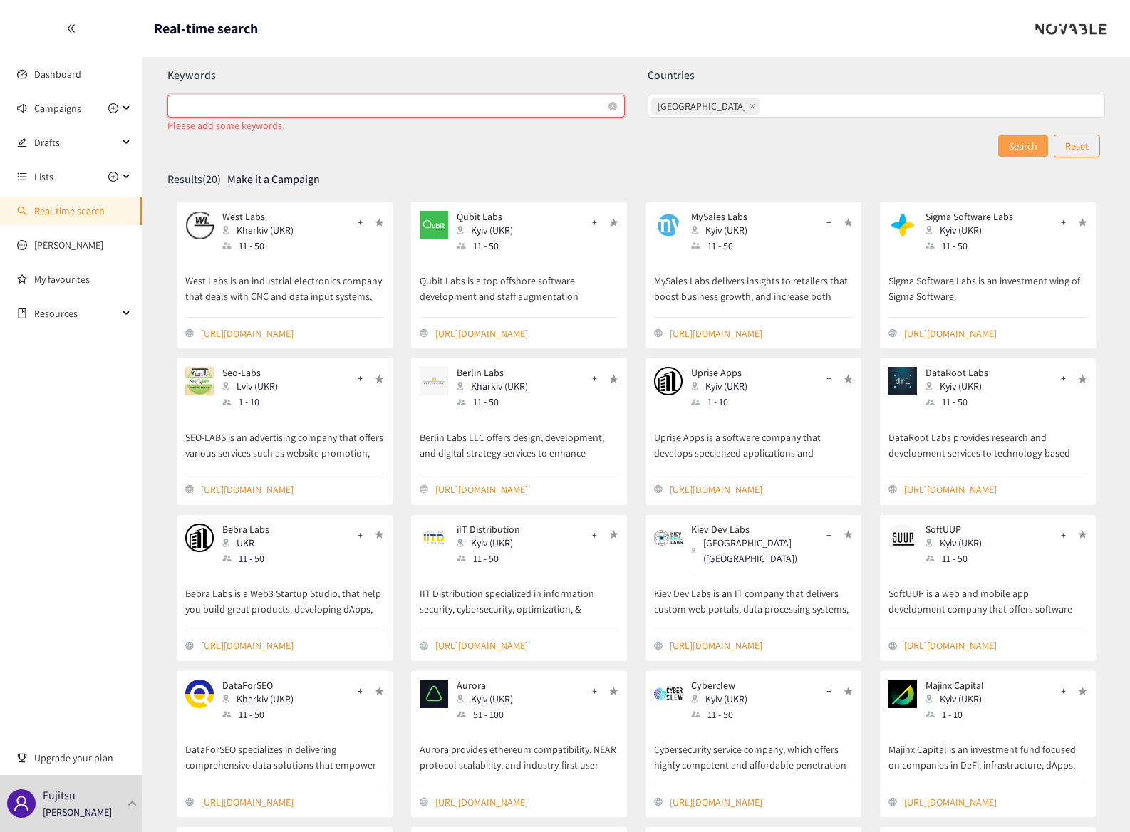
click at [1011, 151] on button "Search" at bounding box center [1022, 146] width 51 height 23
click at [277, 115] on div "BRKS Labs" at bounding box center [389, 106] width 436 height 20
click at [241, 115] on input "BRKS Labs" at bounding box center [239, 106] width 3 height 17
type input "barkas labs"
click at [1025, 147] on span "Search" at bounding box center [1023, 146] width 28 height 16
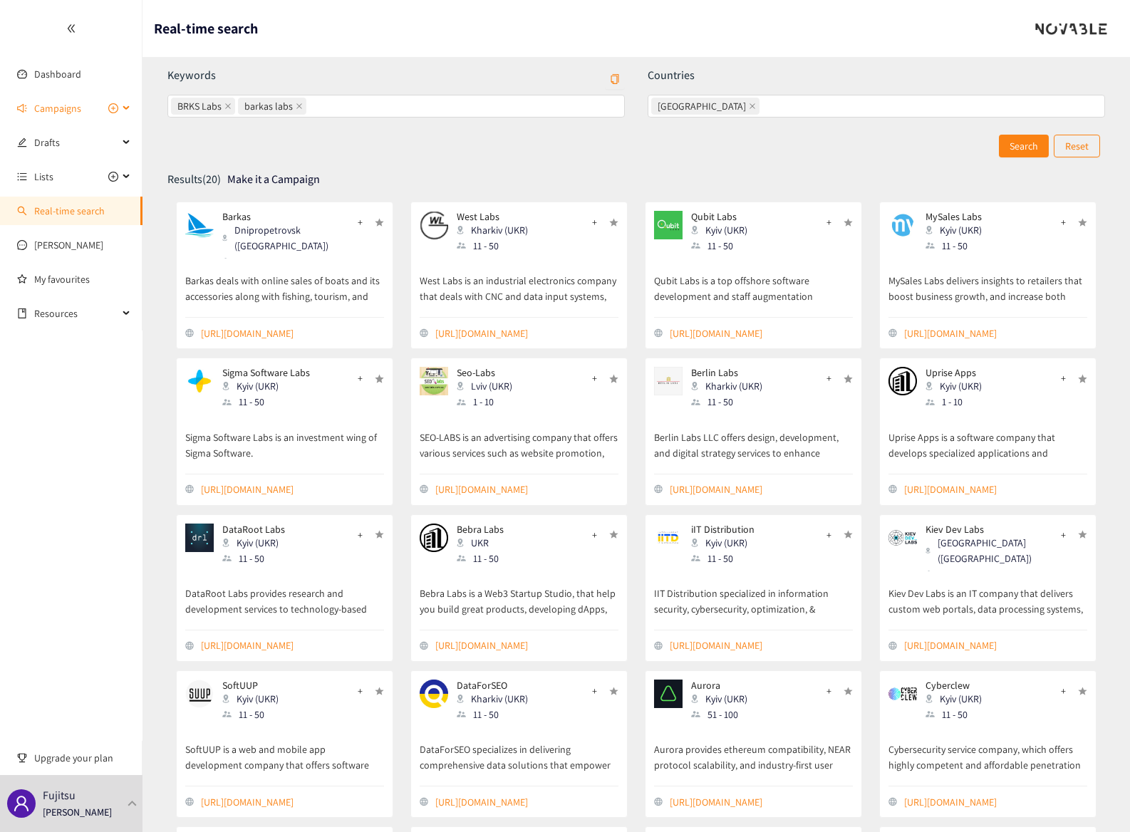
click at [56, 111] on span "Campaigns" at bounding box center [57, 108] width 47 height 28
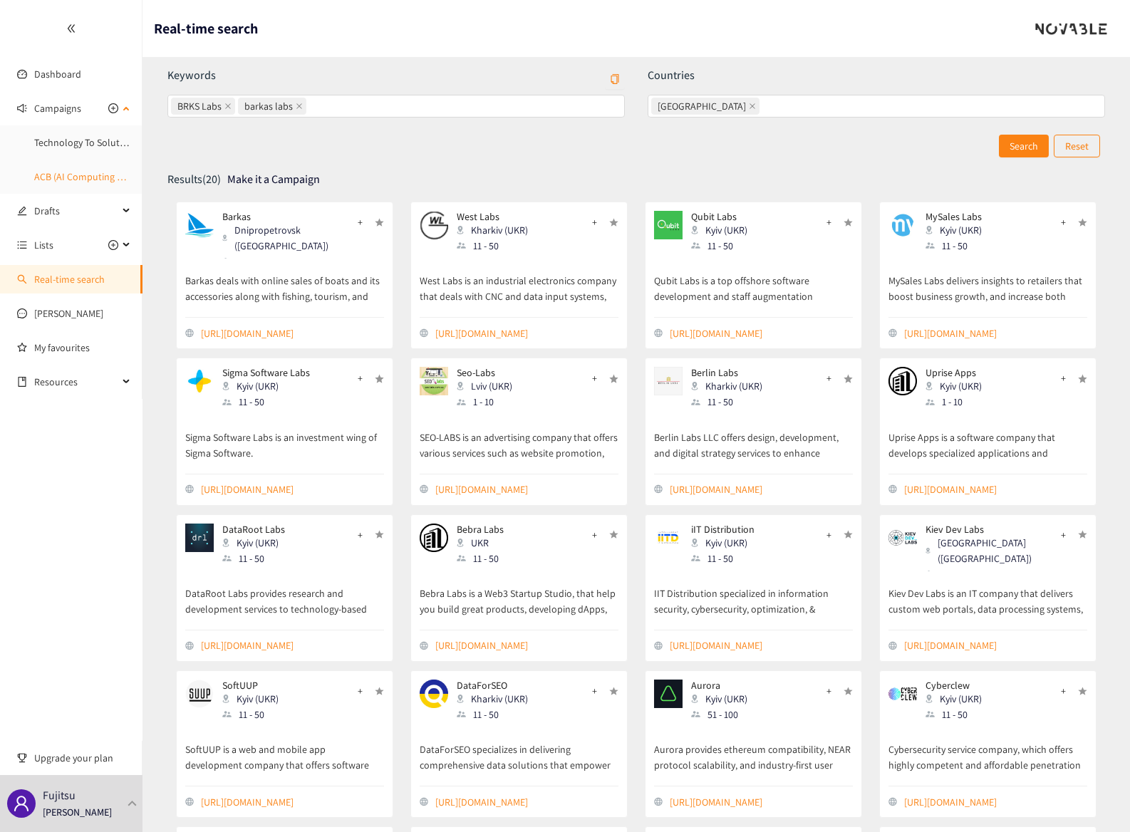
click at [77, 170] on link "ACB (AI Computing Broker)" at bounding box center [91, 176] width 114 height 13
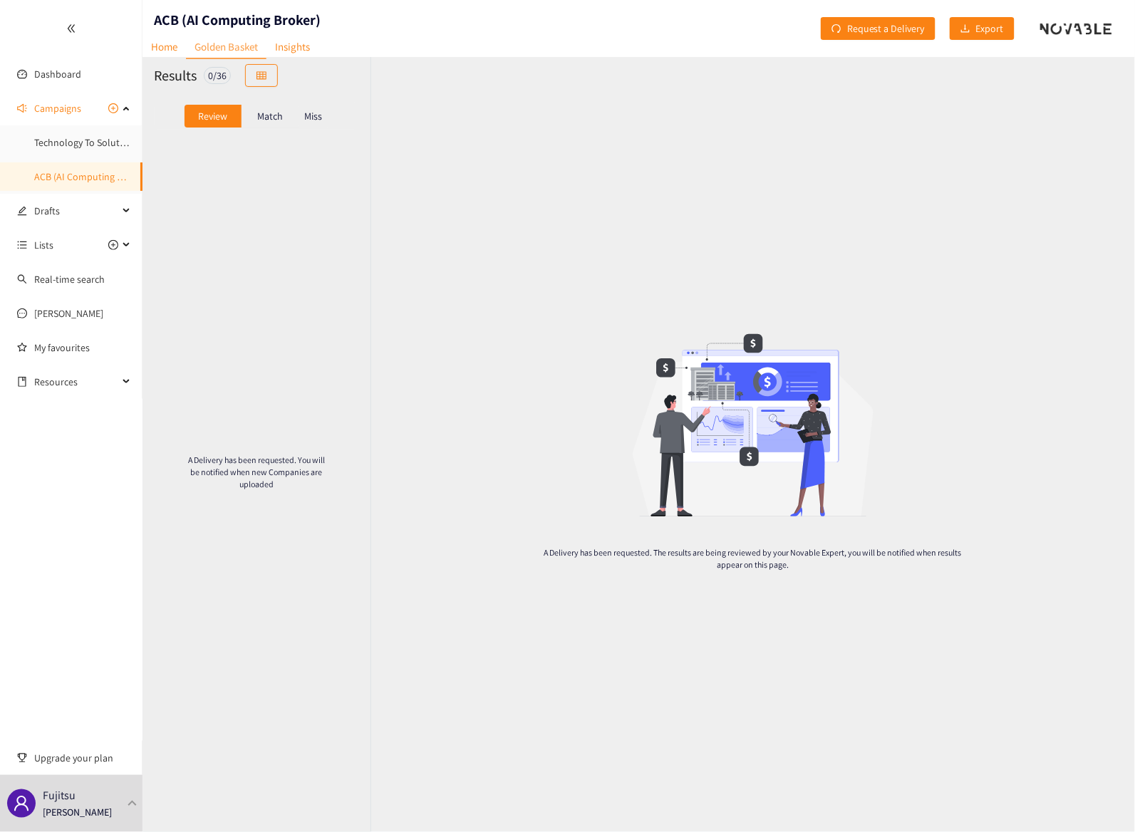
click at [278, 110] on p "Match" at bounding box center [270, 115] width 26 height 11
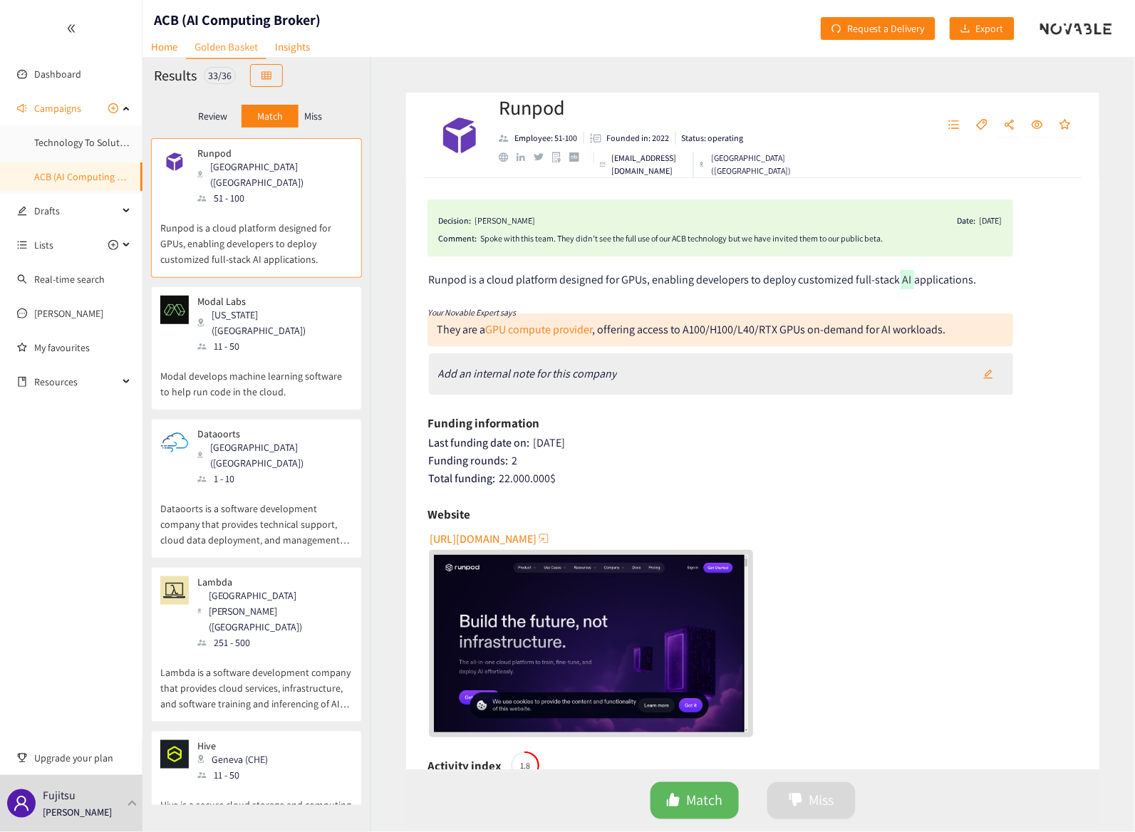
click at [241, 440] on div "[GEOGRAPHIC_DATA] ([GEOGRAPHIC_DATA])" at bounding box center [274, 455] width 154 height 31
